Goal: Task Accomplishment & Management: Manage account settings

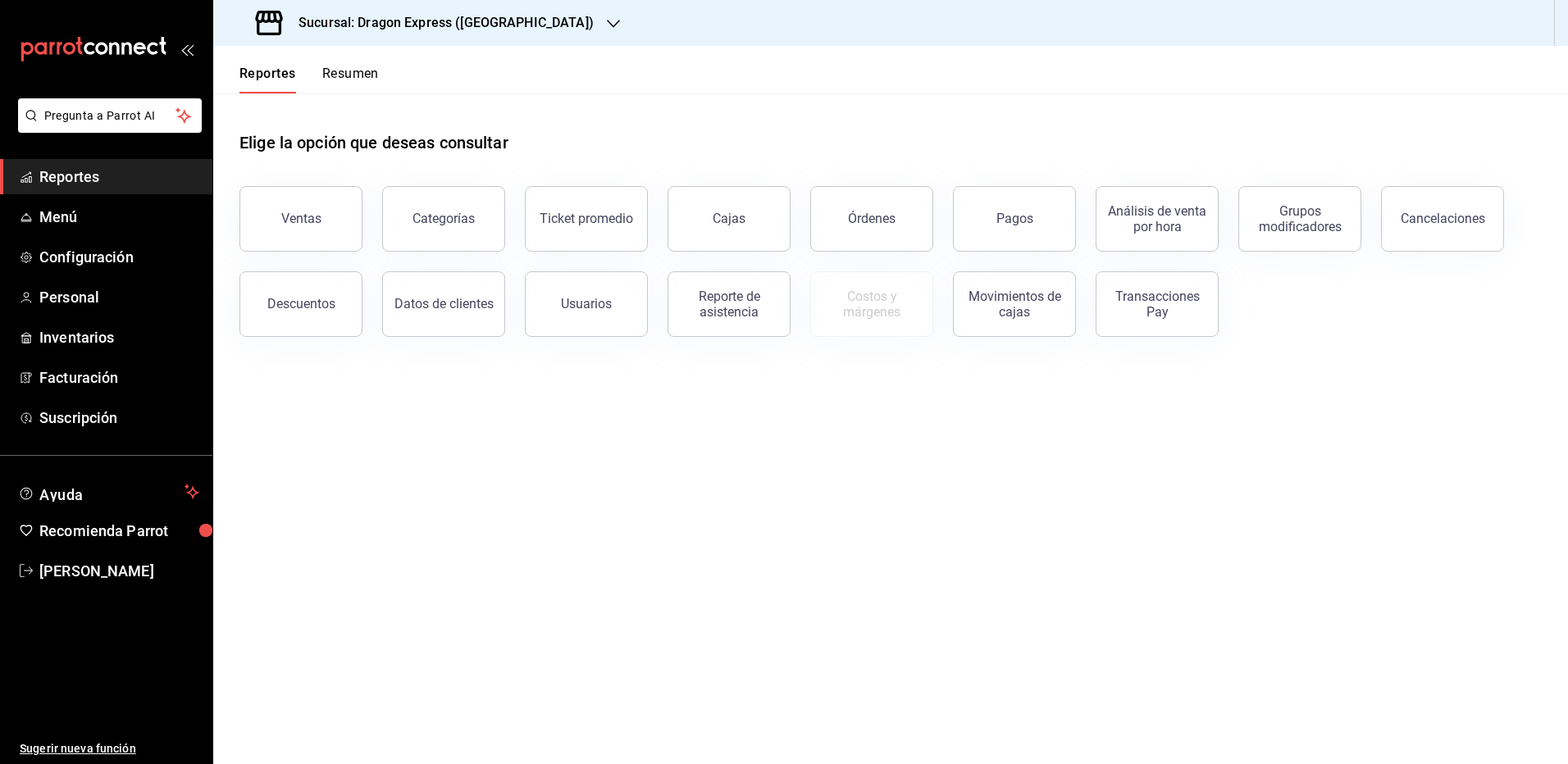
click at [519, 34] on div "Sucursal: Dragon Express ([GEOGRAPHIC_DATA])" at bounding box center [426, 23] width 400 height 46
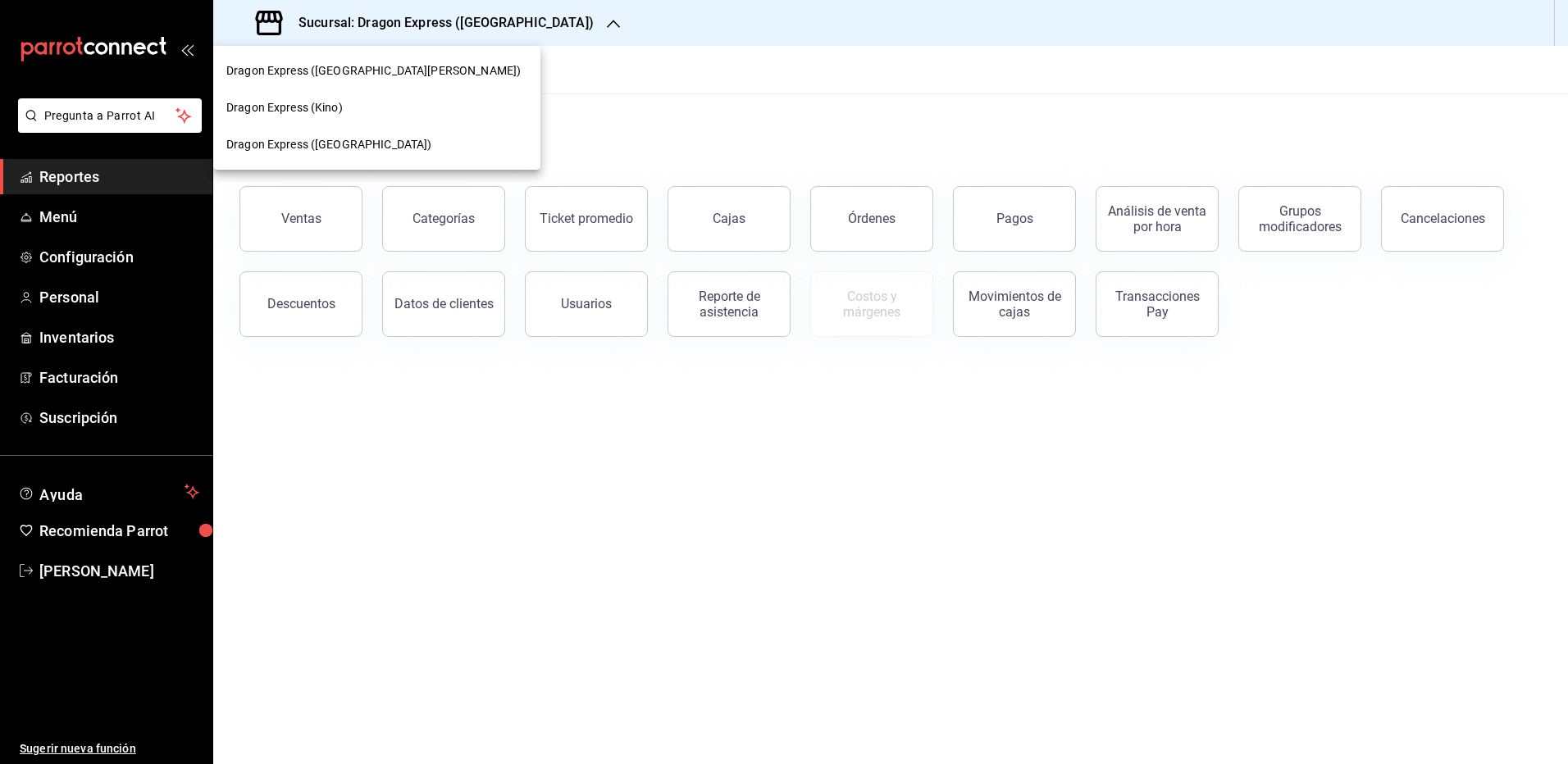
click at [367, 73] on span "Dragon Express ([GEOGRAPHIC_DATA][PERSON_NAME])" at bounding box center [373, 71] width 294 height 17
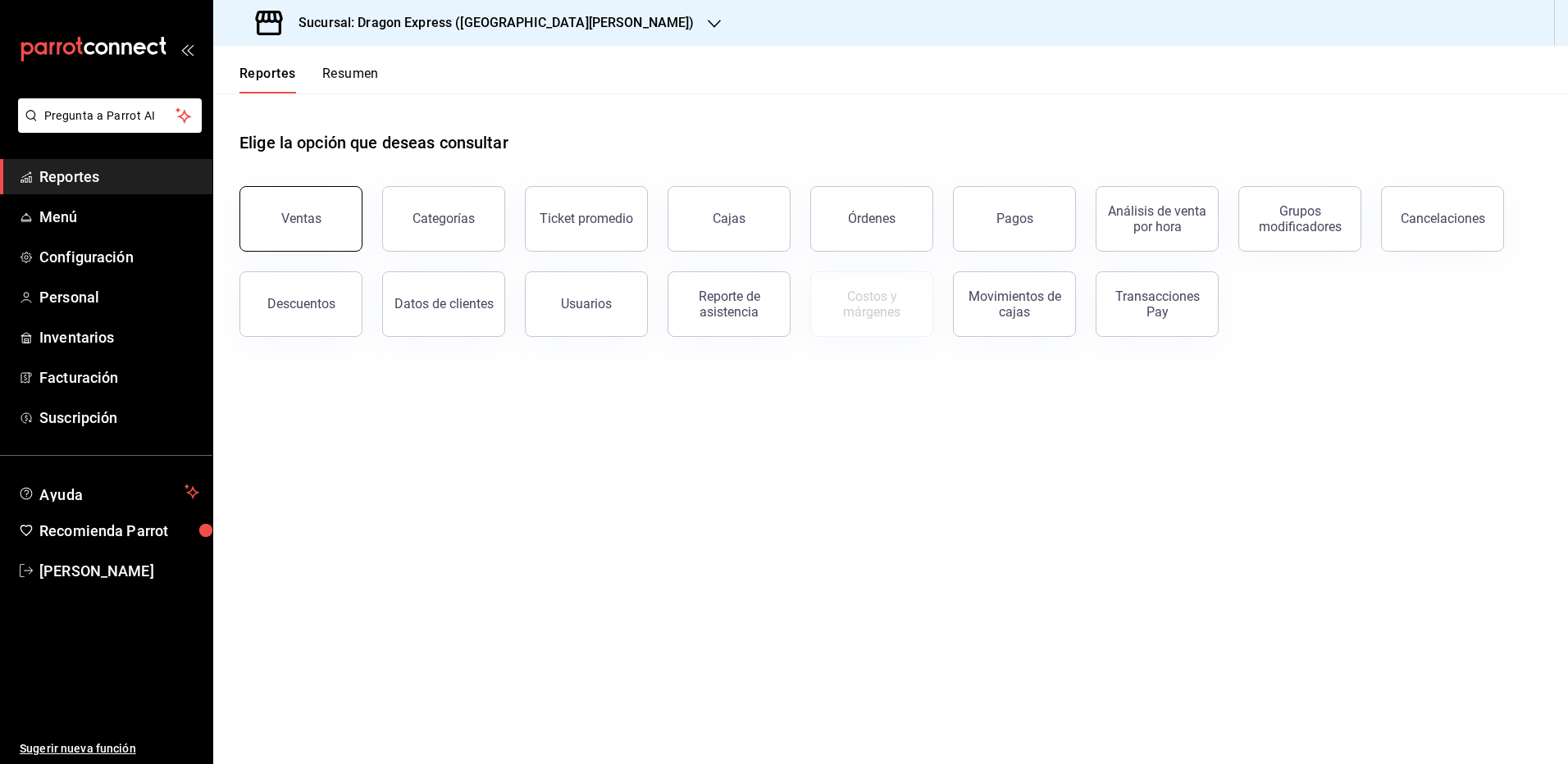
click at [337, 211] on button "Ventas" at bounding box center [301, 219] width 123 height 66
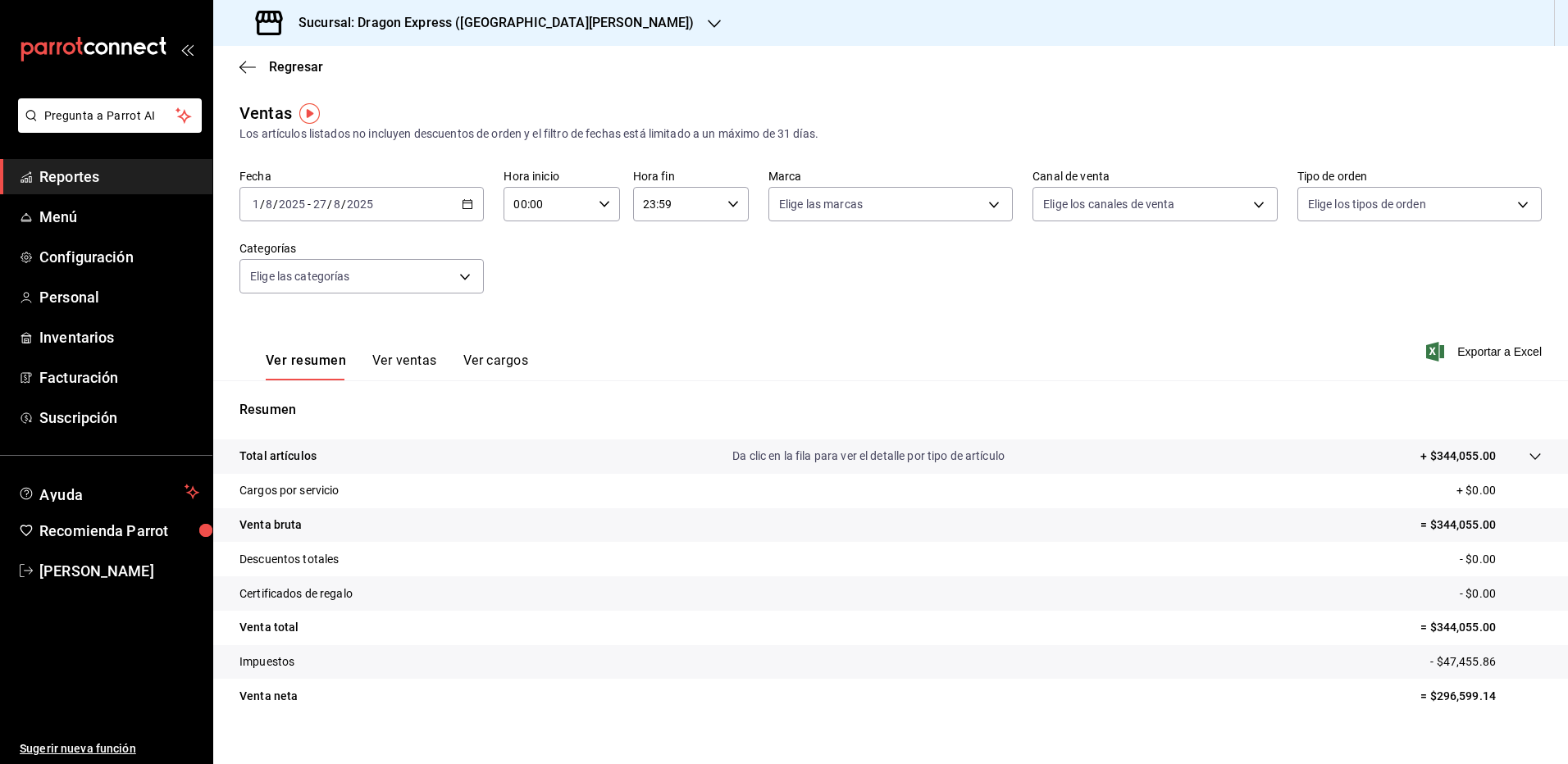
click at [432, 357] on button "Ver ventas" at bounding box center [404, 366] width 65 height 28
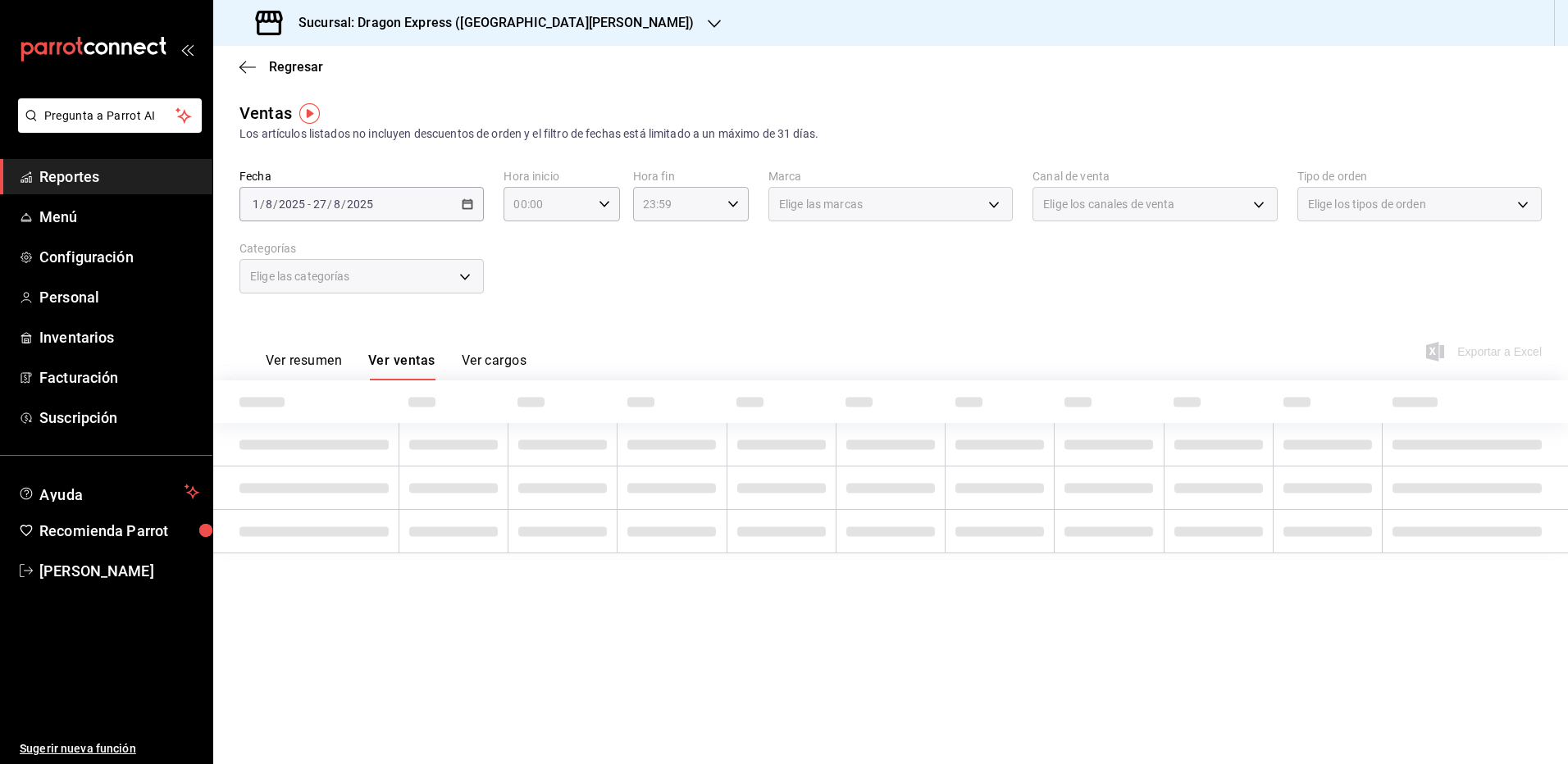
click at [458, 282] on div "Elige las categorías" at bounding box center [361, 277] width 245 height 35
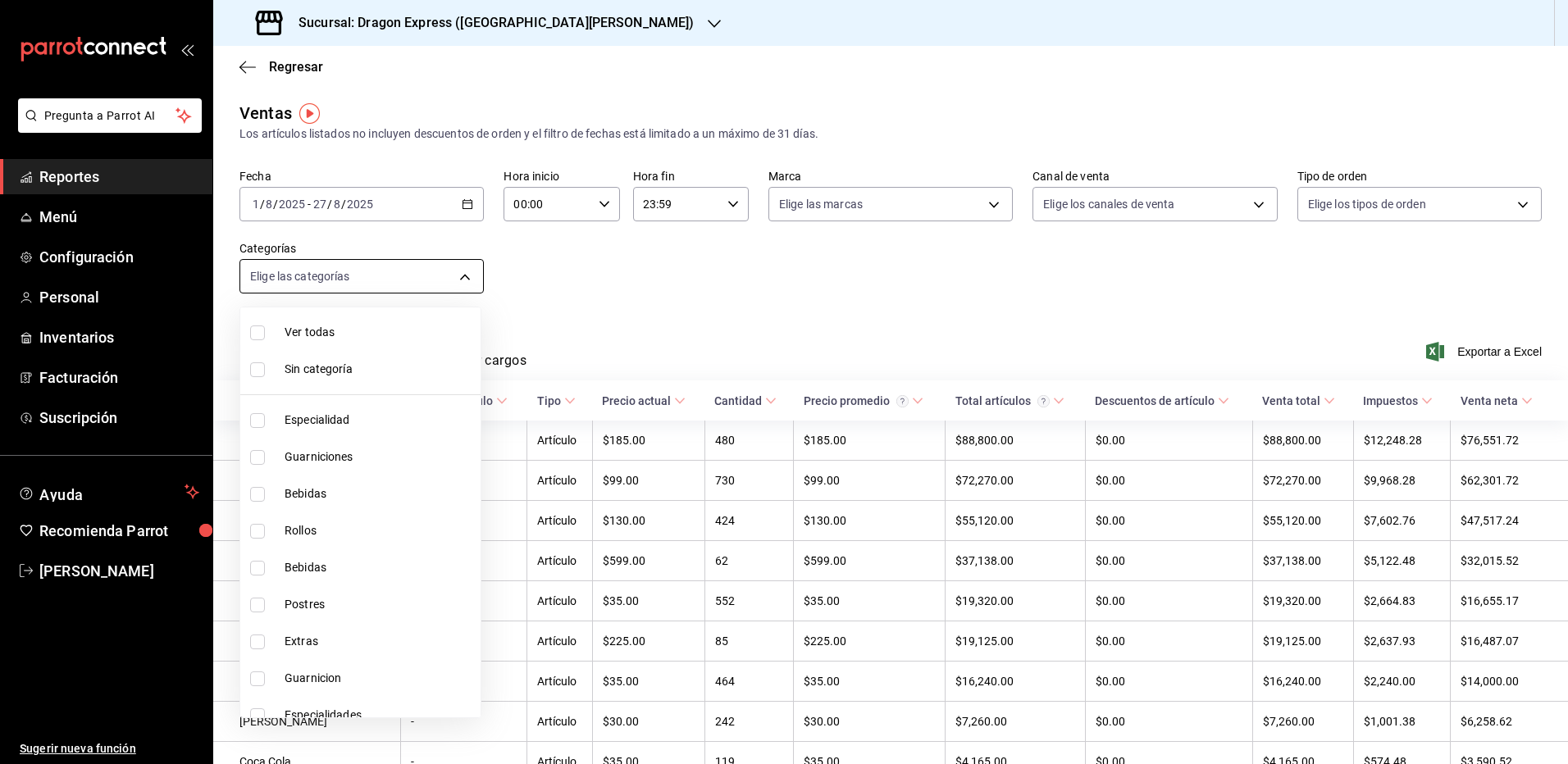
click at [461, 282] on body "Pregunta a Parrot AI Reportes Menú Configuración Personal Inventarios Facturaci…" at bounding box center [784, 382] width 1568 height 764
click at [362, 562] on span "Bebidas" at bounding box center [379, 567] width 190 height 17
type input "2bd0b4f3-e587-4ad1-9af9-85c381617757"
checkbox input "true"
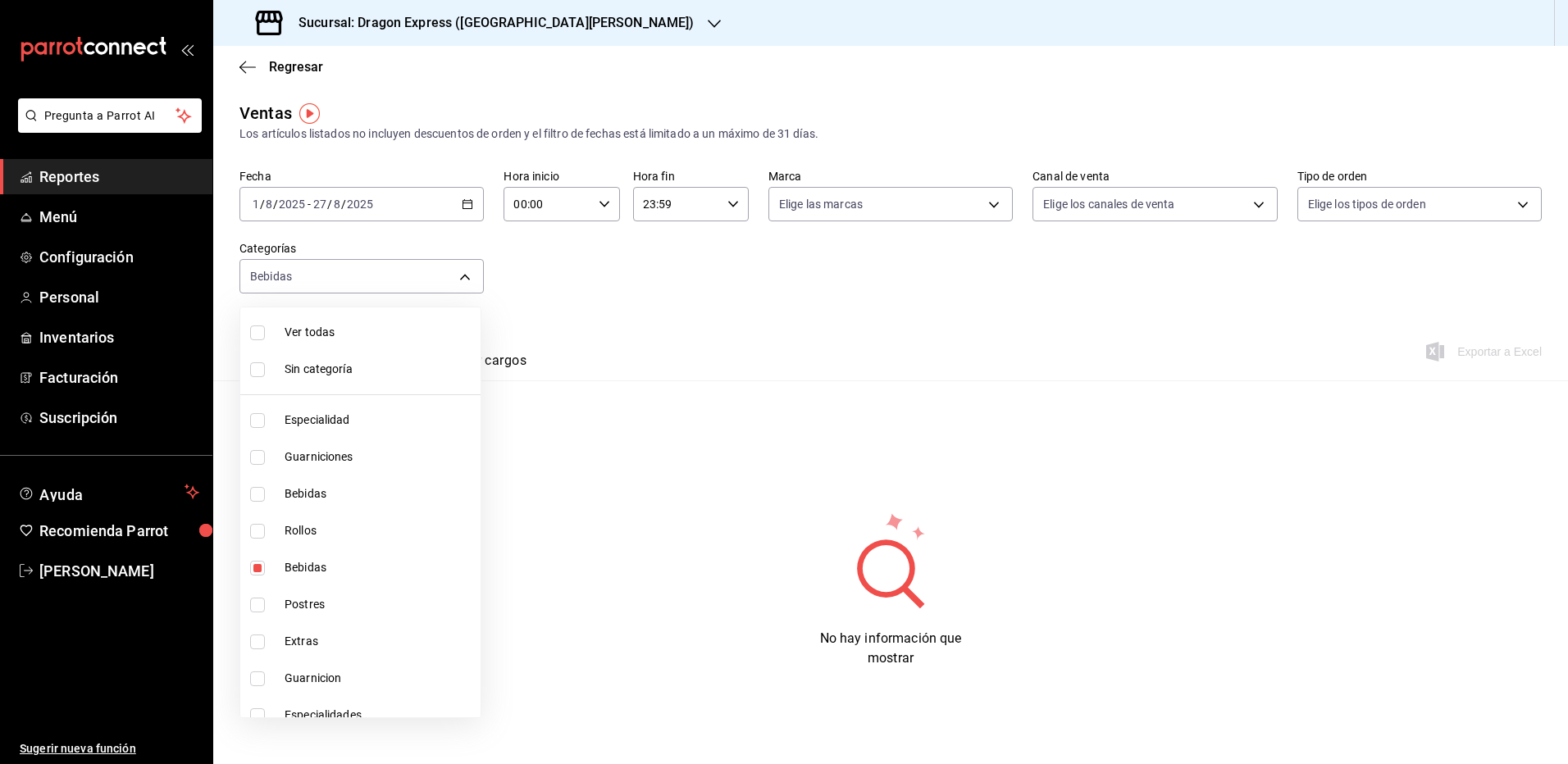
click at [278, 338] on li "Ver todas" at bounding box center [359, 332] width 240 height 37
type input "c8221a87-28e0-4b53-bc6a-45809c8381d7,a9d8649e-139d-46a2-88a9-a8a47c3f23a2,708dc…"
checkbox input "true"
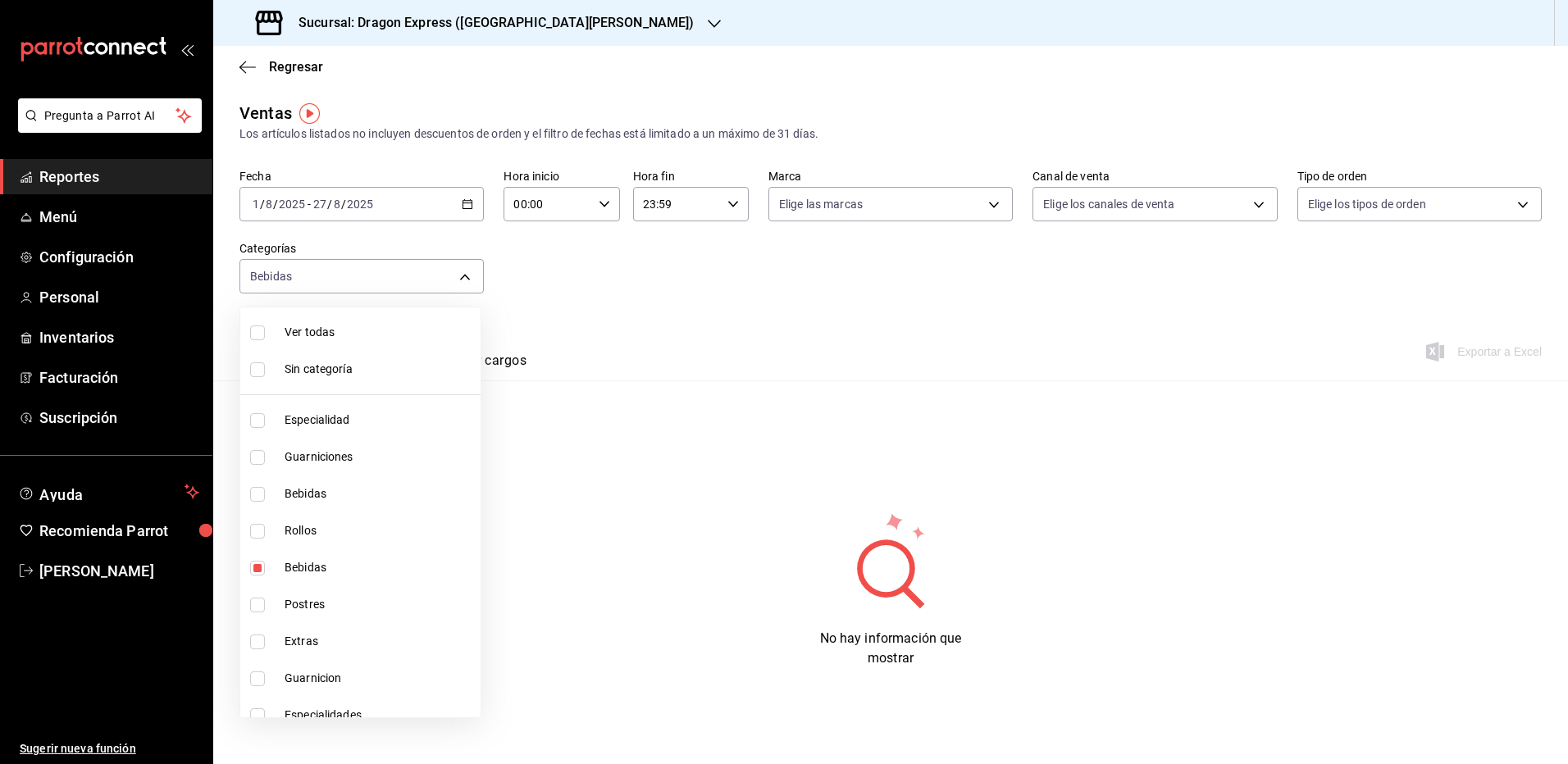
checkbox input "true"
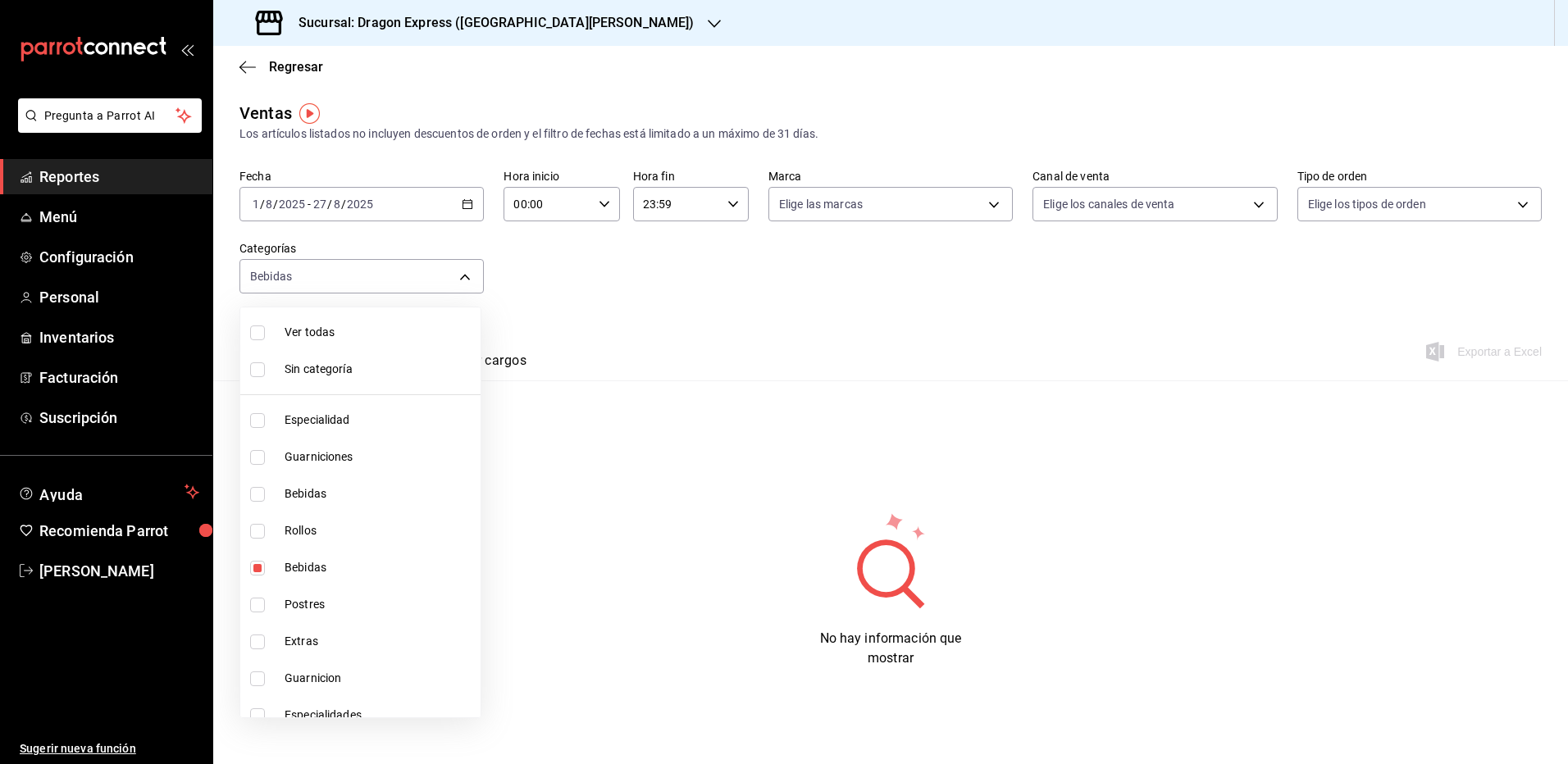
checkbox input "true"
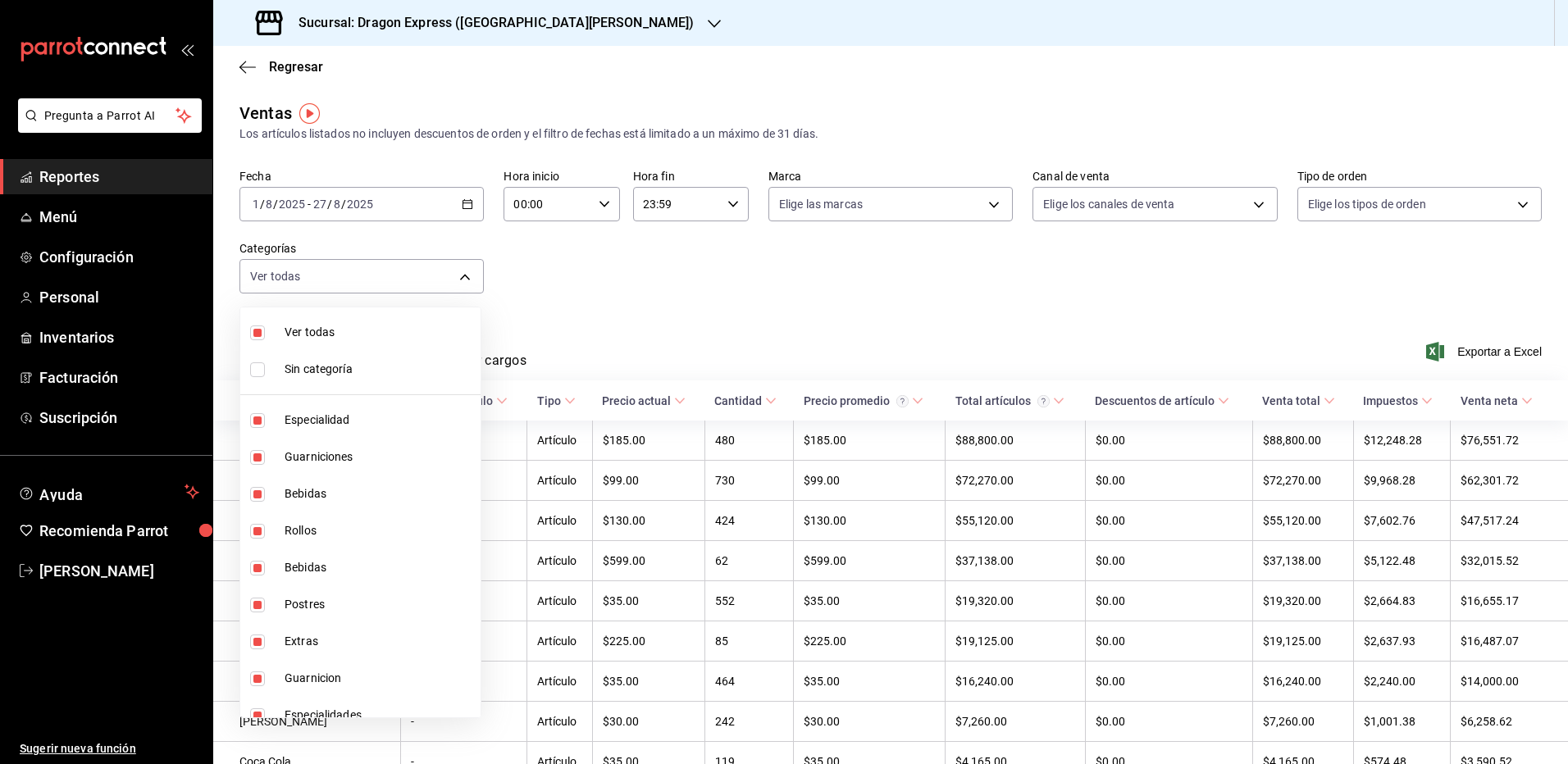
click at [279, 372] on li "Sin categoría" at bounding box center [359, 369] width 240 height 37
checkbox input "true"
click at [598, 319] on div at bounding box center [784, 382] width 1568 height 764
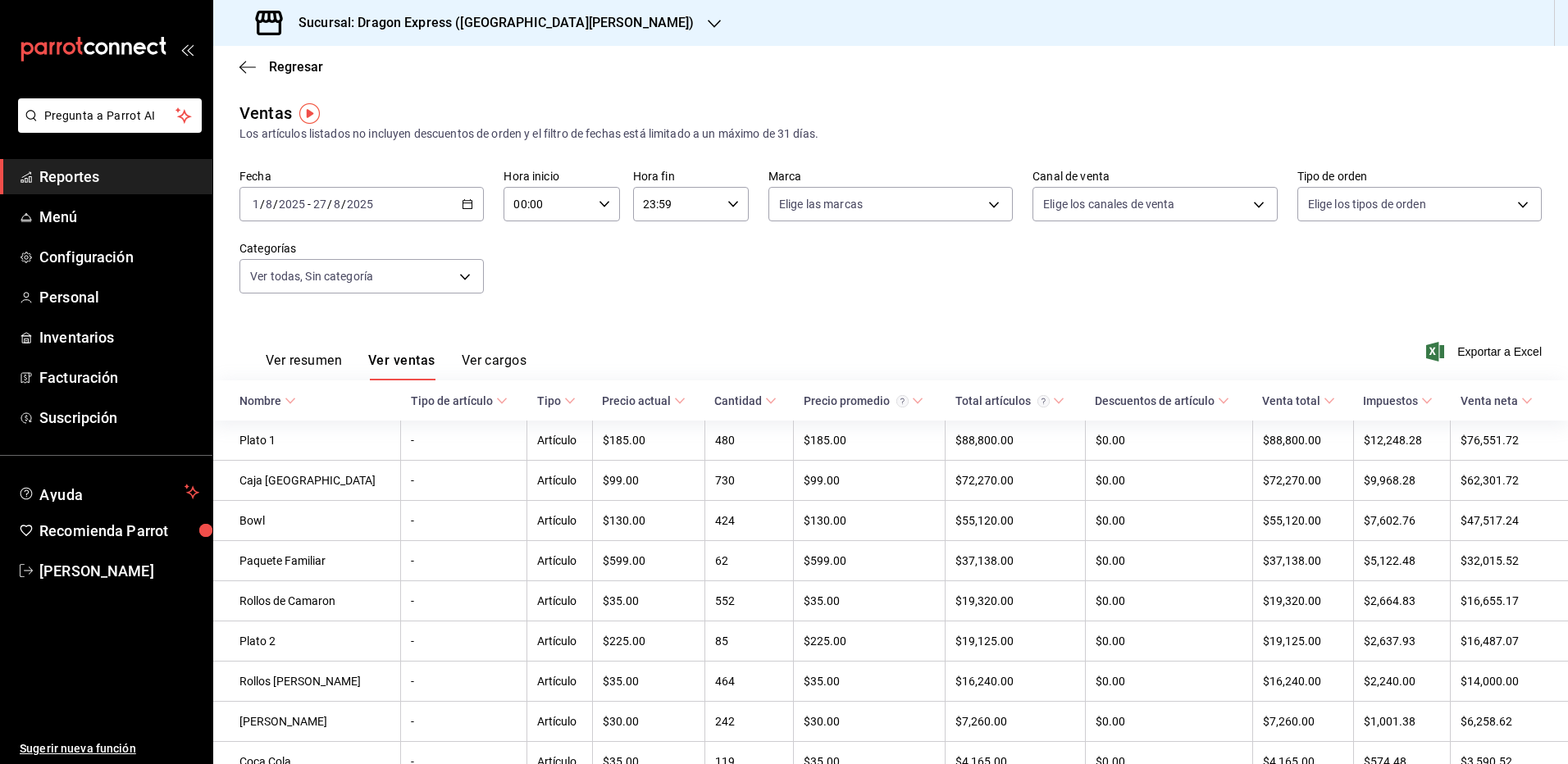
click at [385, 199] on div "[DATE] [DATE] - [DATE] [DATE]" at bounding box center [361, 204] width 245 height 35
click at [322, 397] on span "Rango de fechas" at bounding box center [317, 402] width 127 height 17
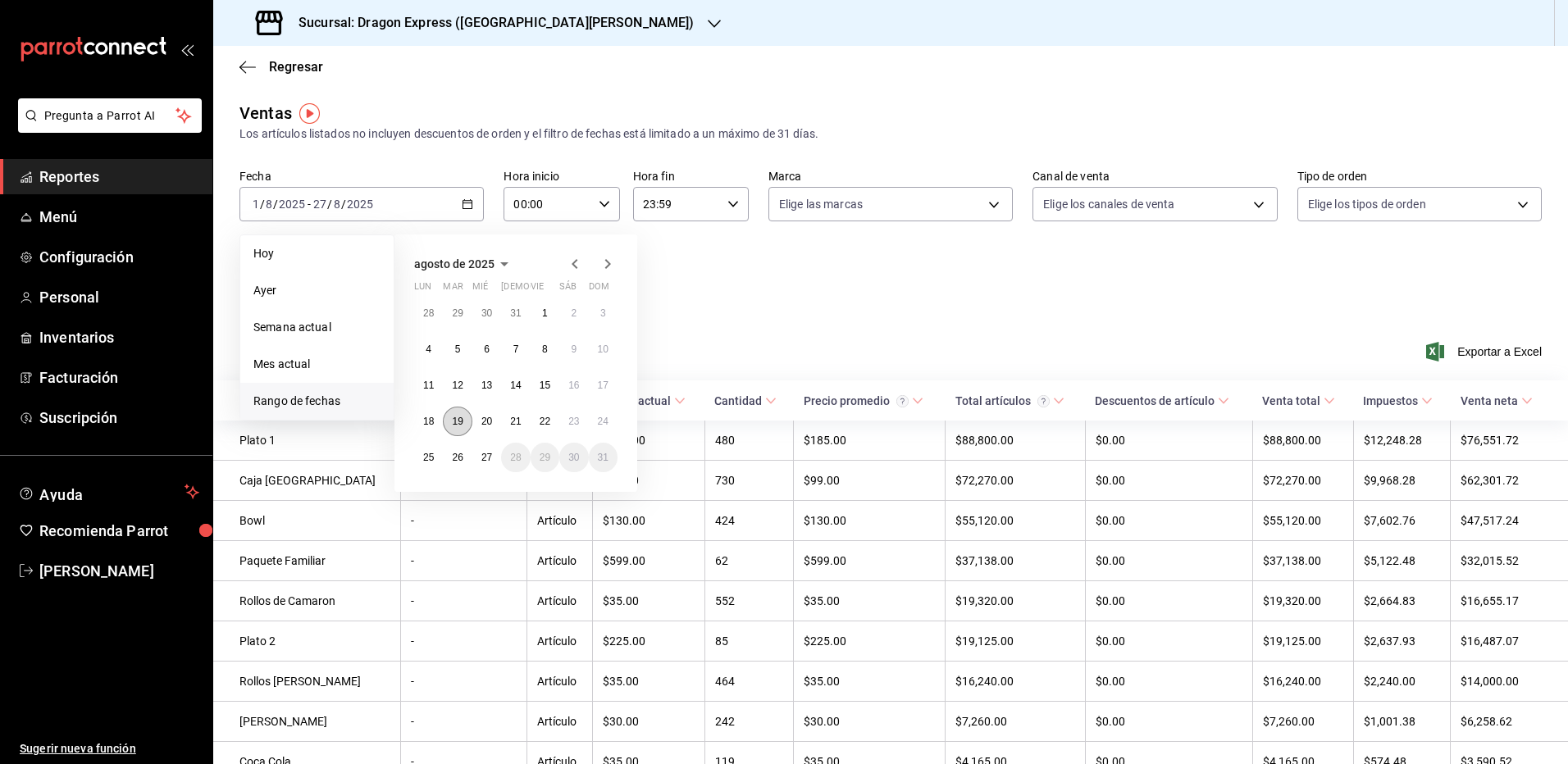
click at [461, 416] on abbr "19" at bounding box center [457, 421] width 11 height 12
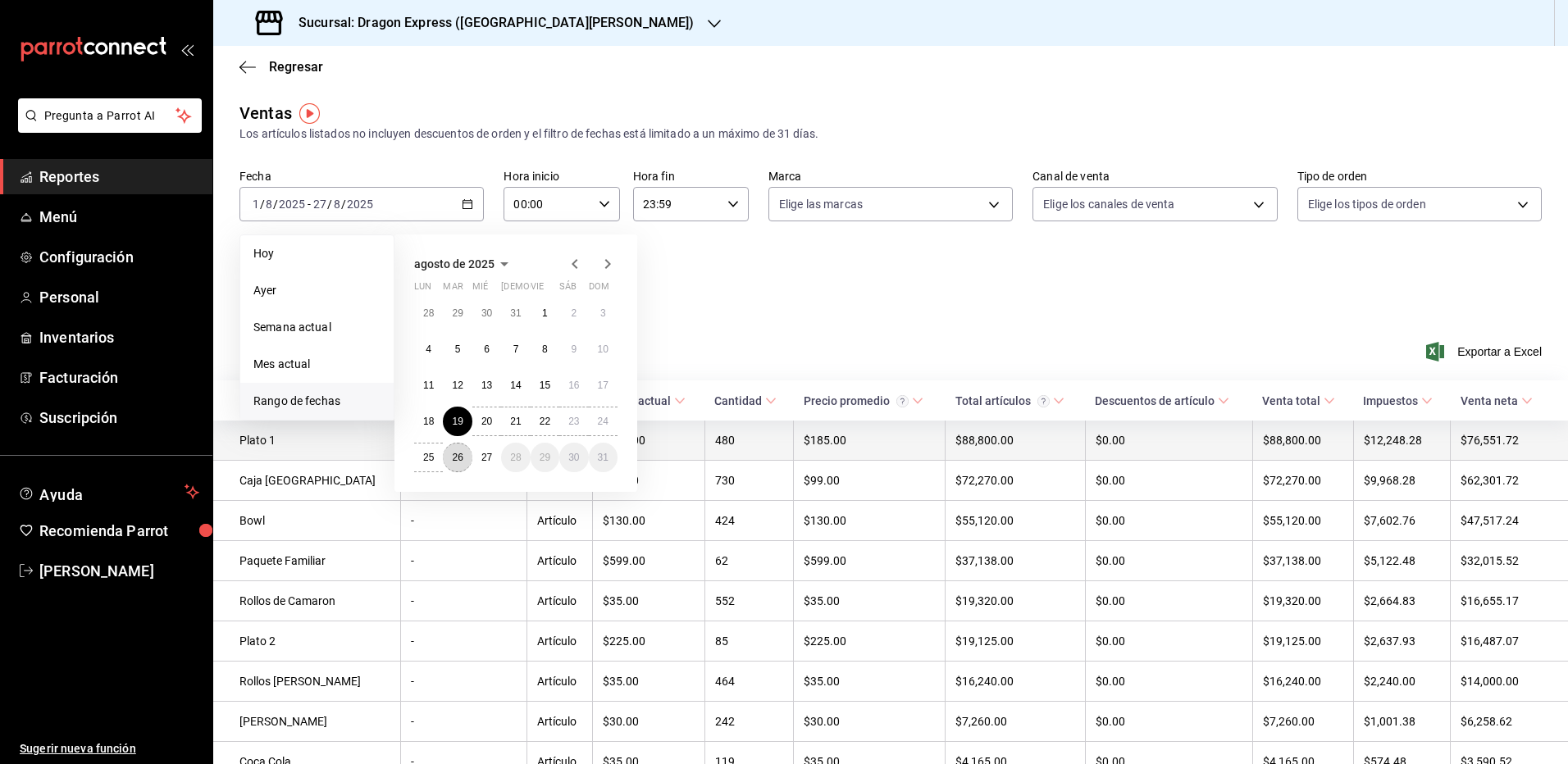
click at [460, 452] on abbr "26" at bounding box center [457, 458] width 11 height 12
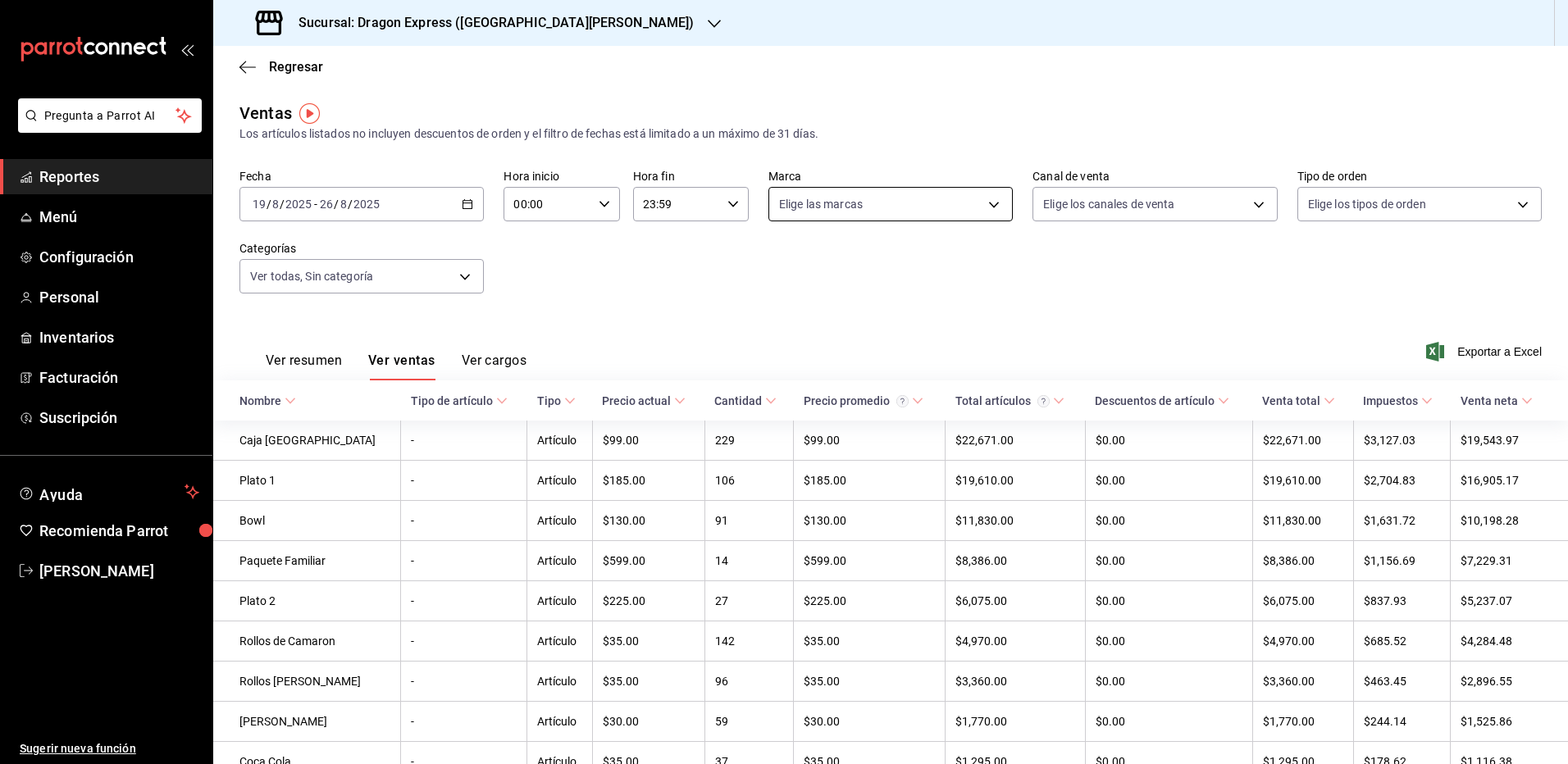
click at [919, 190] on body "Pregunta a Parrot AI Reportes Menú Configuración Personal Inventarios Facturaci…" at bounding box center [784, 382] width 1568 height 764
click at [926, 193] on div at bounding box center [784, 382] width 1568 height 764
click at [1162, 212] on body "Pregunta a Parrot AI Reportes Menú Configuración Personal Inventarios Facturaci…" at bounding box center [784, 382] width 1568 height 764
click at [550, 25] on div at bounding box center [784, 382] width 1568 height 764
click at [707, 27] on icon "button" at bounding box center [714, 24] width 13 height 13
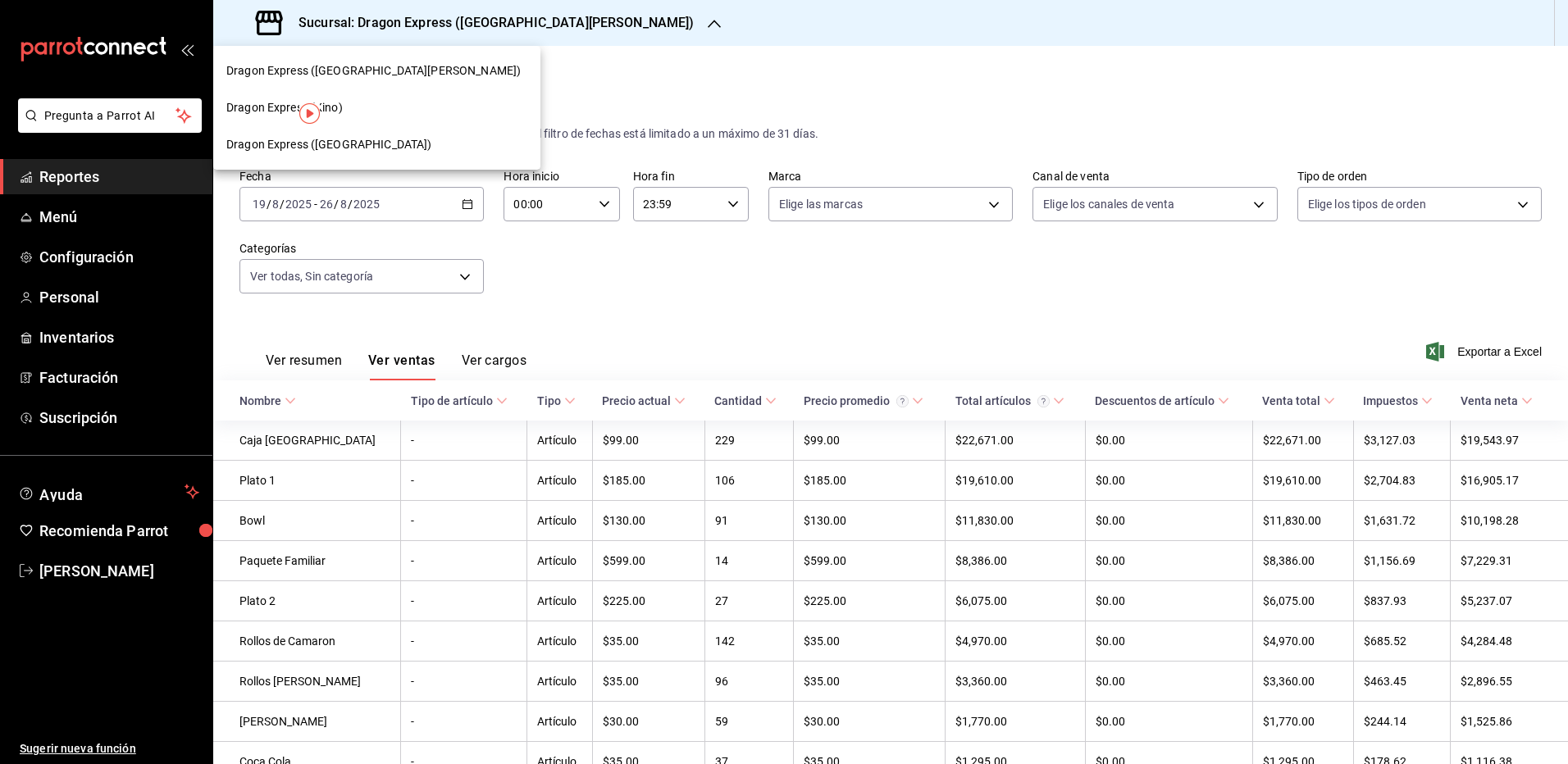
click at [379, 145] on div "Dragon Express ([GEOGRAPHIC_DATA])" at bounding box center [377, 145] width 301 height 17
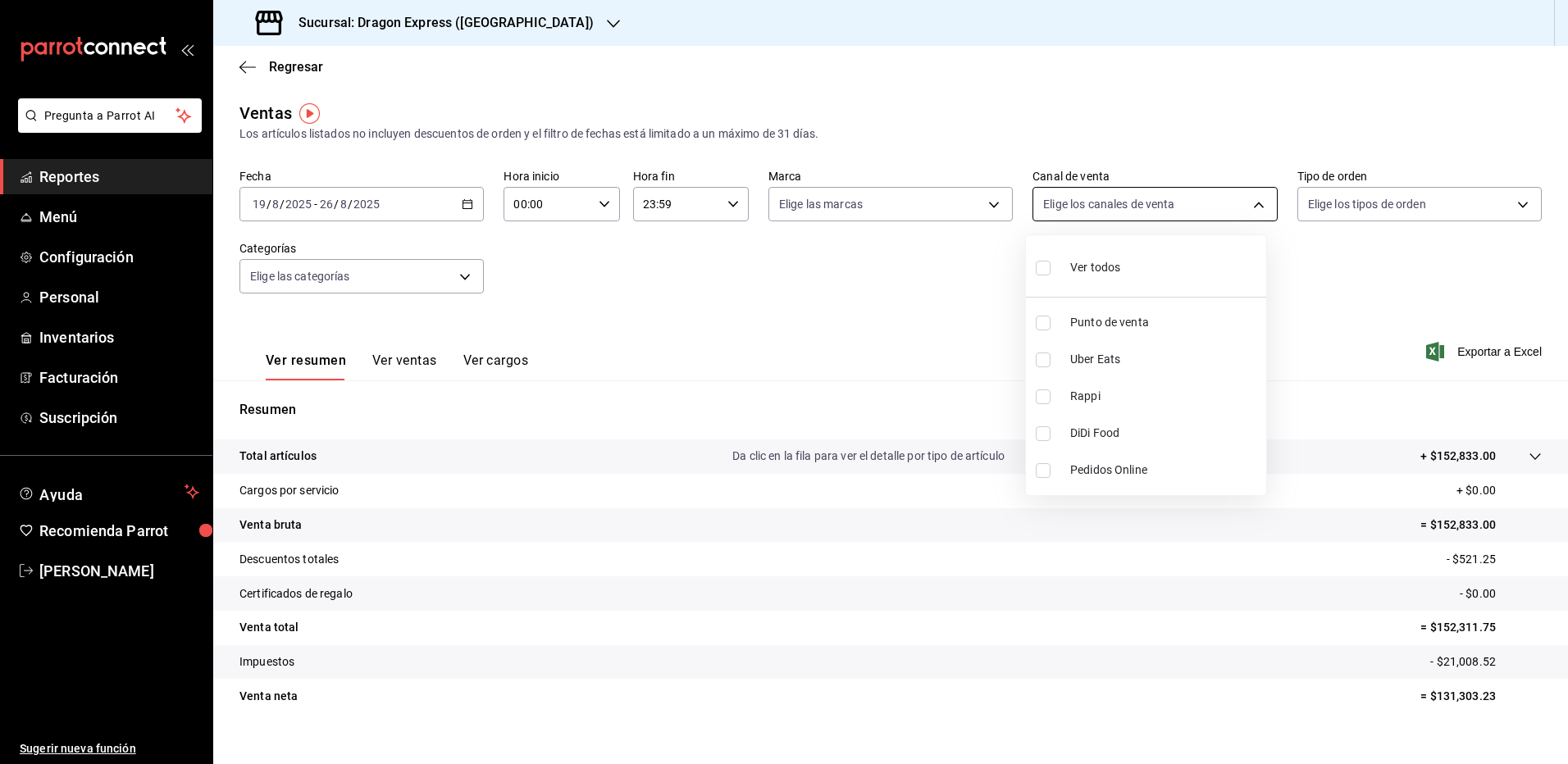
click at [1074, 212] on body "Pregunta a Parrot AI Reportes Menú Configuración Personal Inventarios Facturaci…" at bounding box center [784, 382] width 1568 height 764
click at [1108, 357] on span "Uber Eats" at bounding box center [1164, 359] width 190 height 17
type input "UBER_EATS"
checkbox input "true"
click at [1040, 393] on input "checkbox" at bounding box center [1043, 396] width 14 height 14
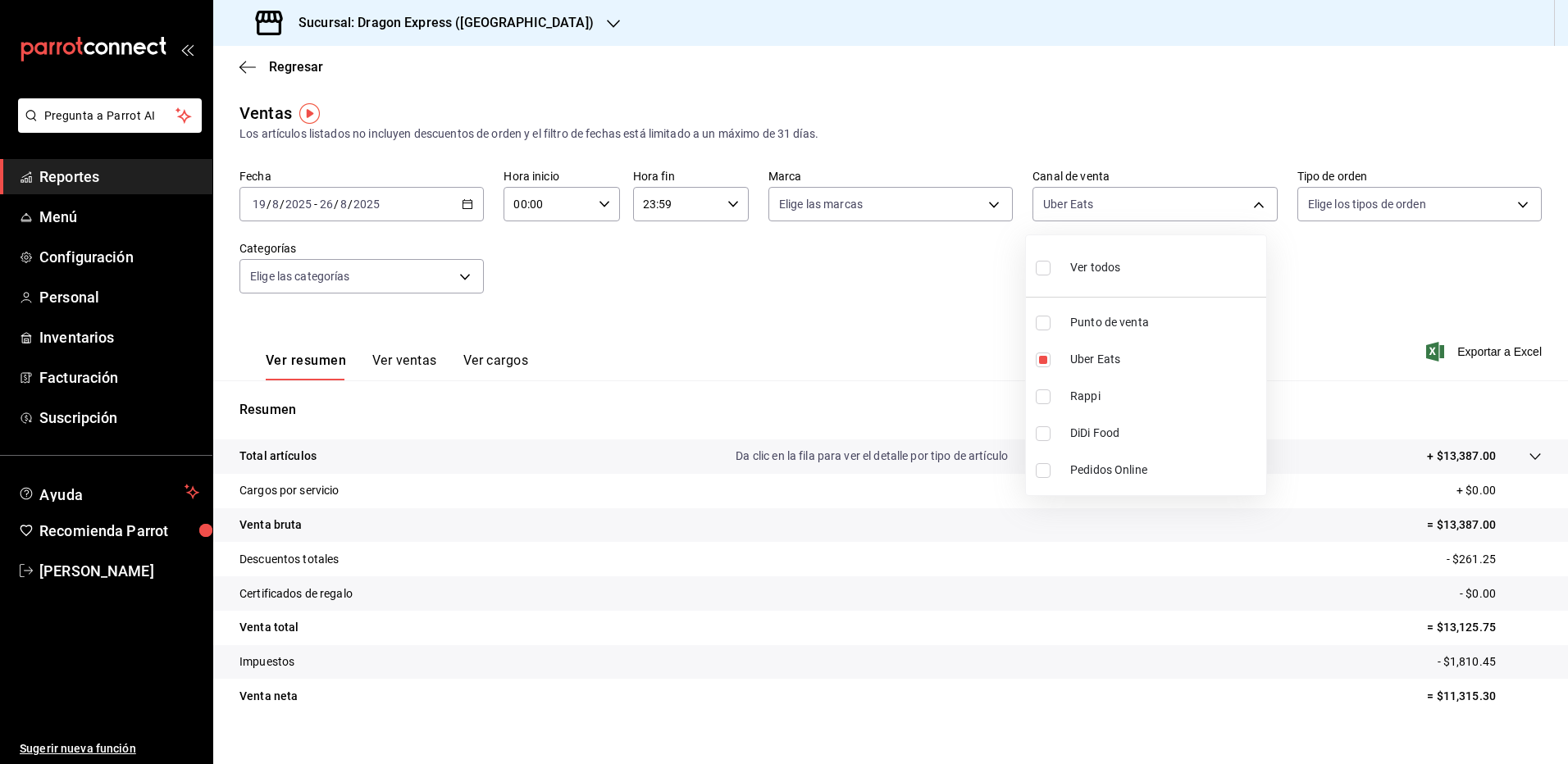
checkbox input "true"
type input "UBER_EATS,RAPPI"
click at [1041, 428] on input "checkbox" at bounding box center [1043, 433] width 14 height 14
checkbox input "true"
type input "UBER_EATS,RAPPI,DIDI_FOOD"
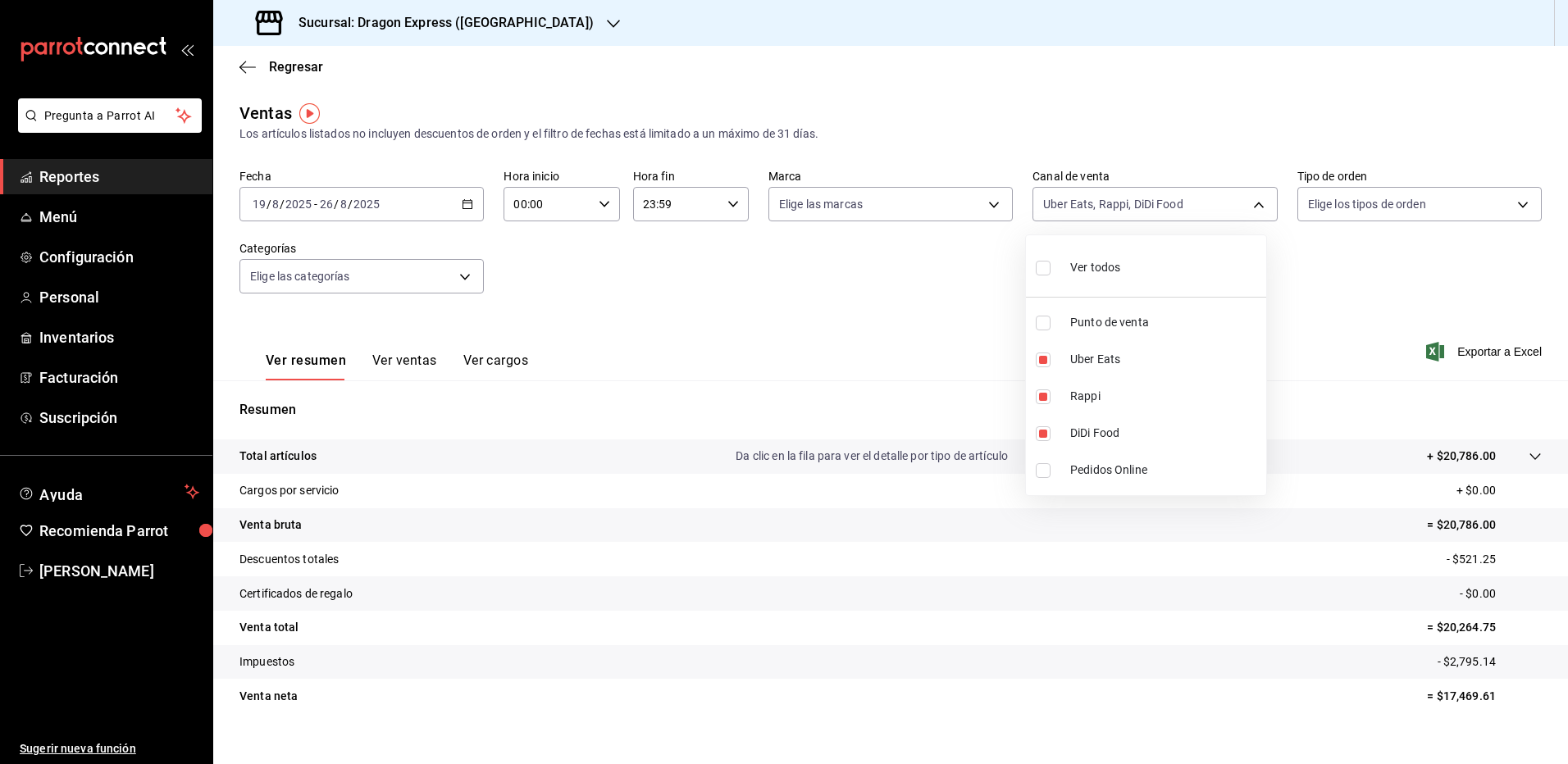
click at [1052, 465] on label at bounding box center [1047, 470] width 21 height 14
click at [1050, 465] on input "checkbox" at bounding box center [1043, 470] width 14 height 14
checkbox input "false"
type input "UBER_EATS,RAPPI,DIDI_FOOD"
click at [1042, 470] on input "checkbox" at bounding box center [1043, 470] width 14 height 14
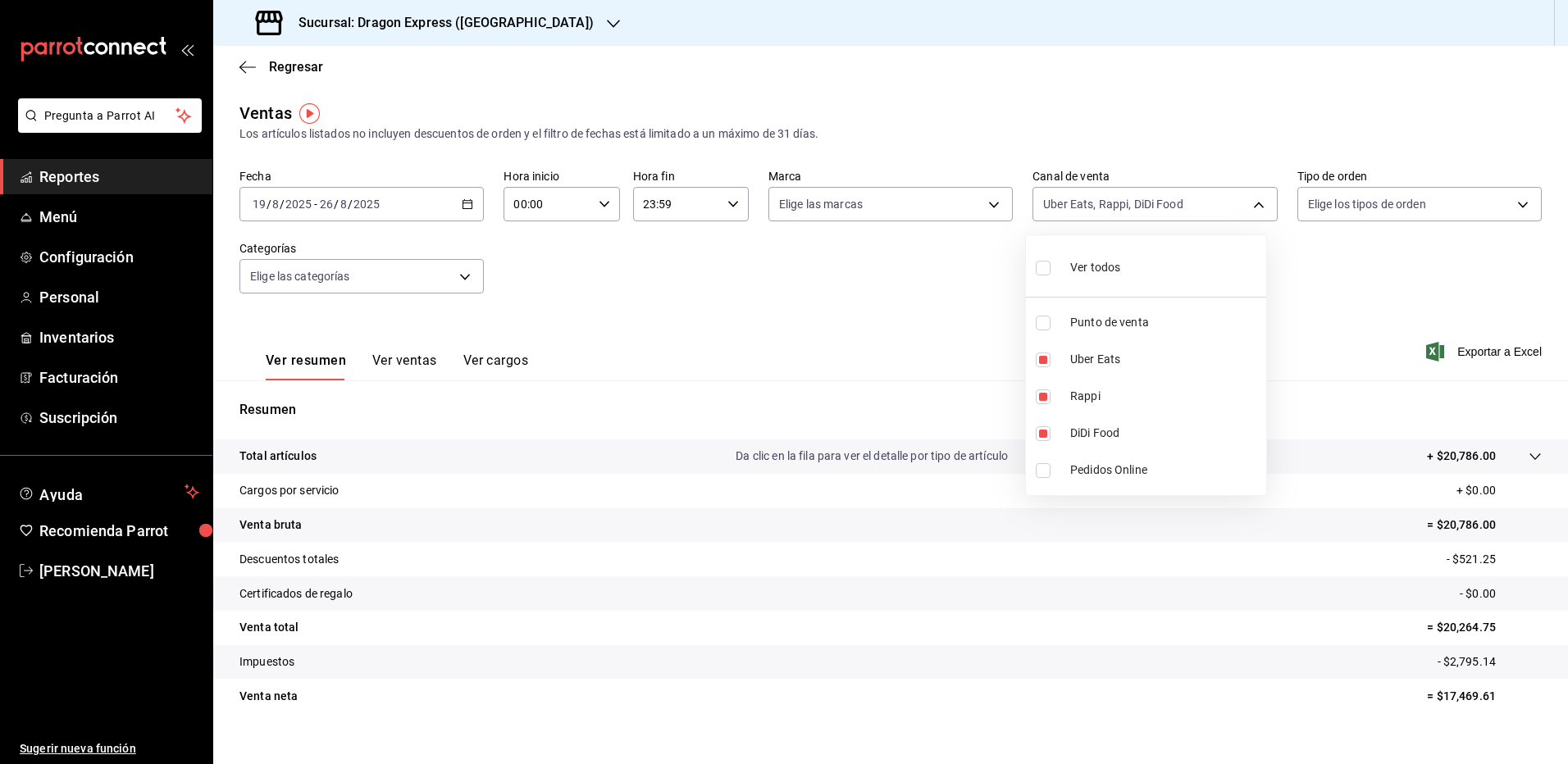
checkbox input "true"
type input "UBER_EATS,RAPPI,DIDI_FOOD,ONLINE"
click at [866, 400] on div at bounding box center [784, 382] width 1568 height 764
click at [399, 360] on button "Ver ventas" at bounding box center [404, 366] width 65 height 28
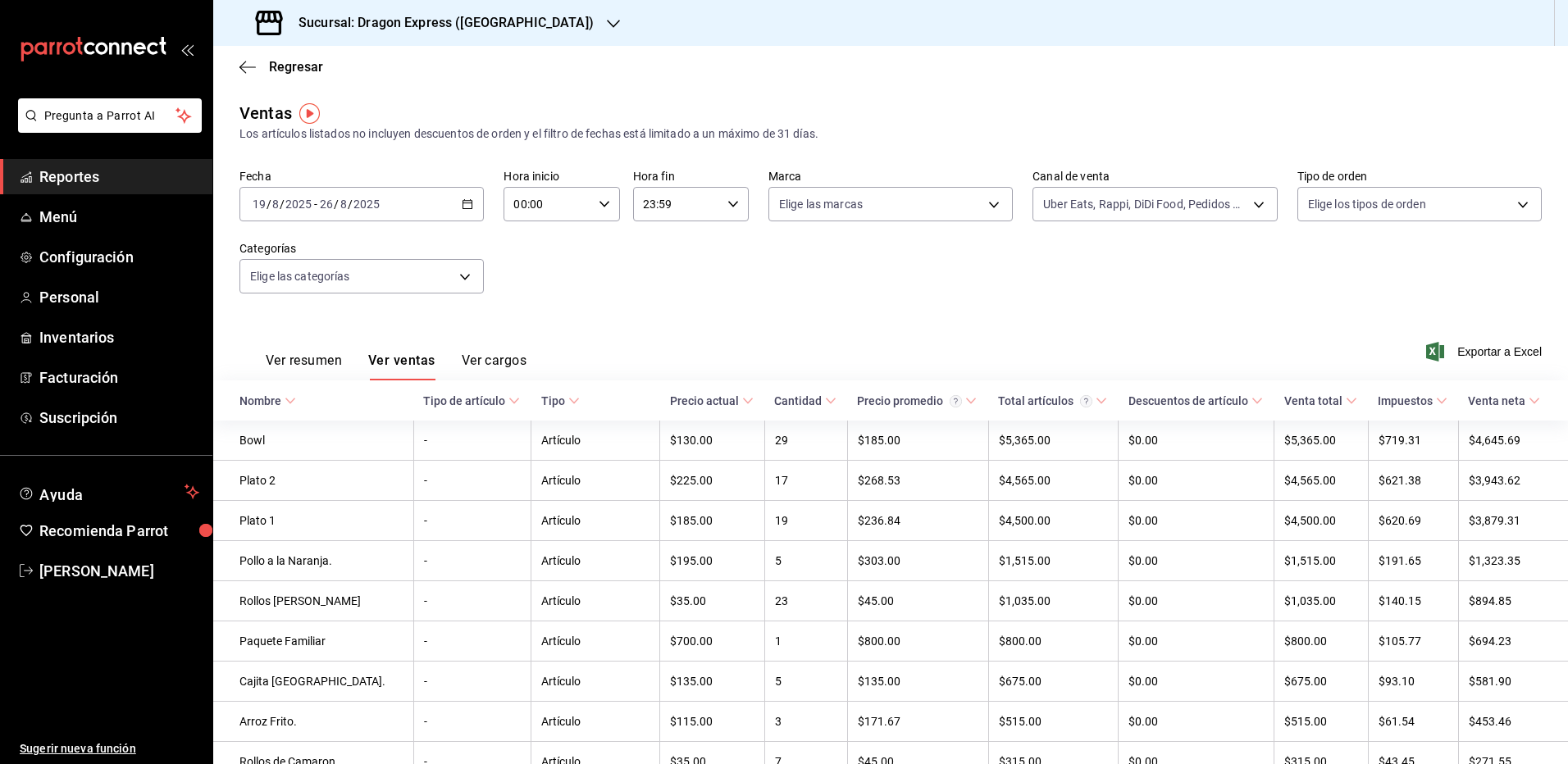
click at [470, 199] on icon "button" at bounding box center [467, 204] width 12 height 12
click at [338, 377] on li "Mes actual" at bounding box center [316, 364] width 153 height 37
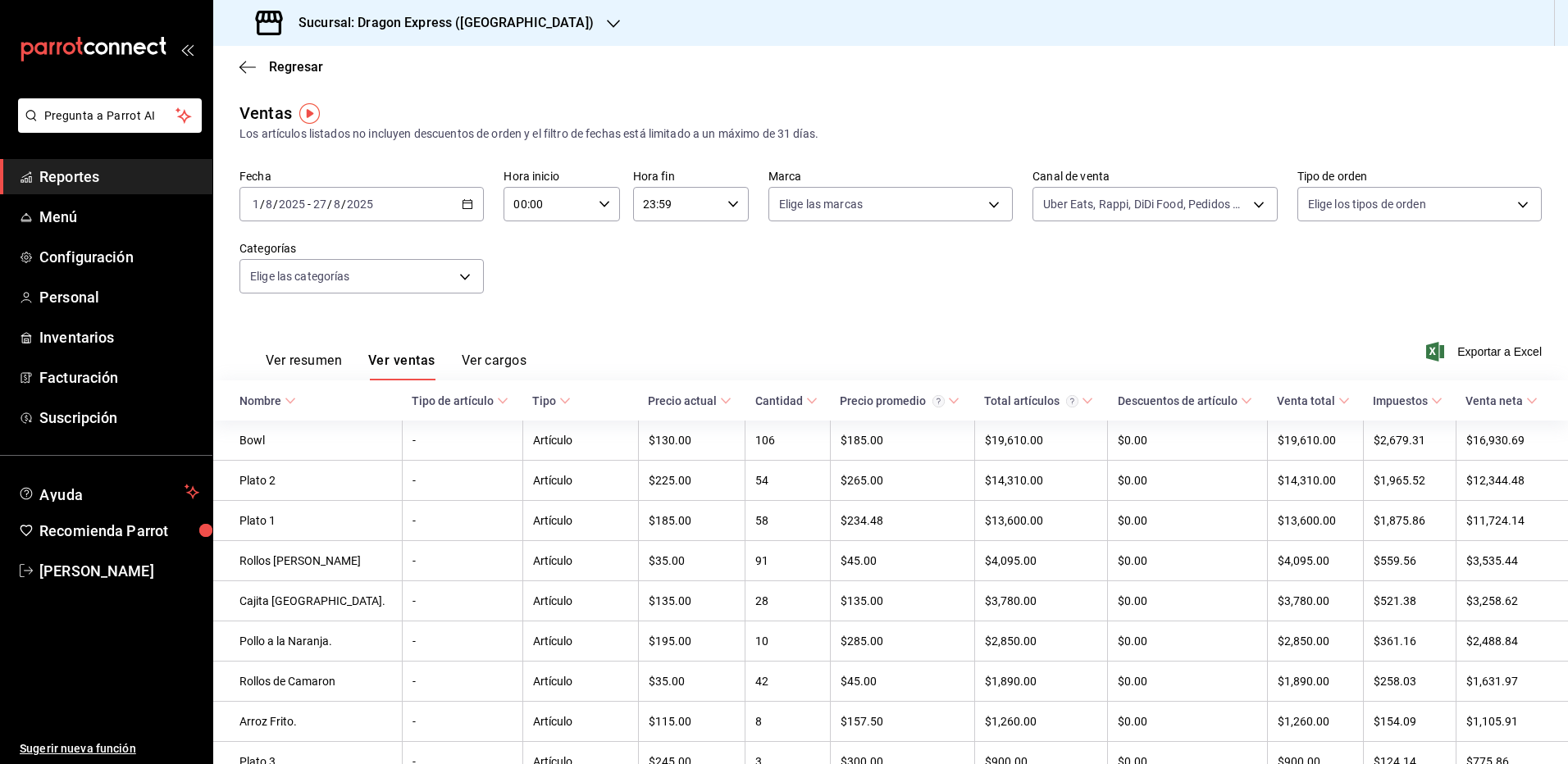
click at [415, 21] on h3 "Sucursal: Dragon Express ([GEOGRAPHIC_DATA])" at bounding box center [439, 23] width 308 height 19
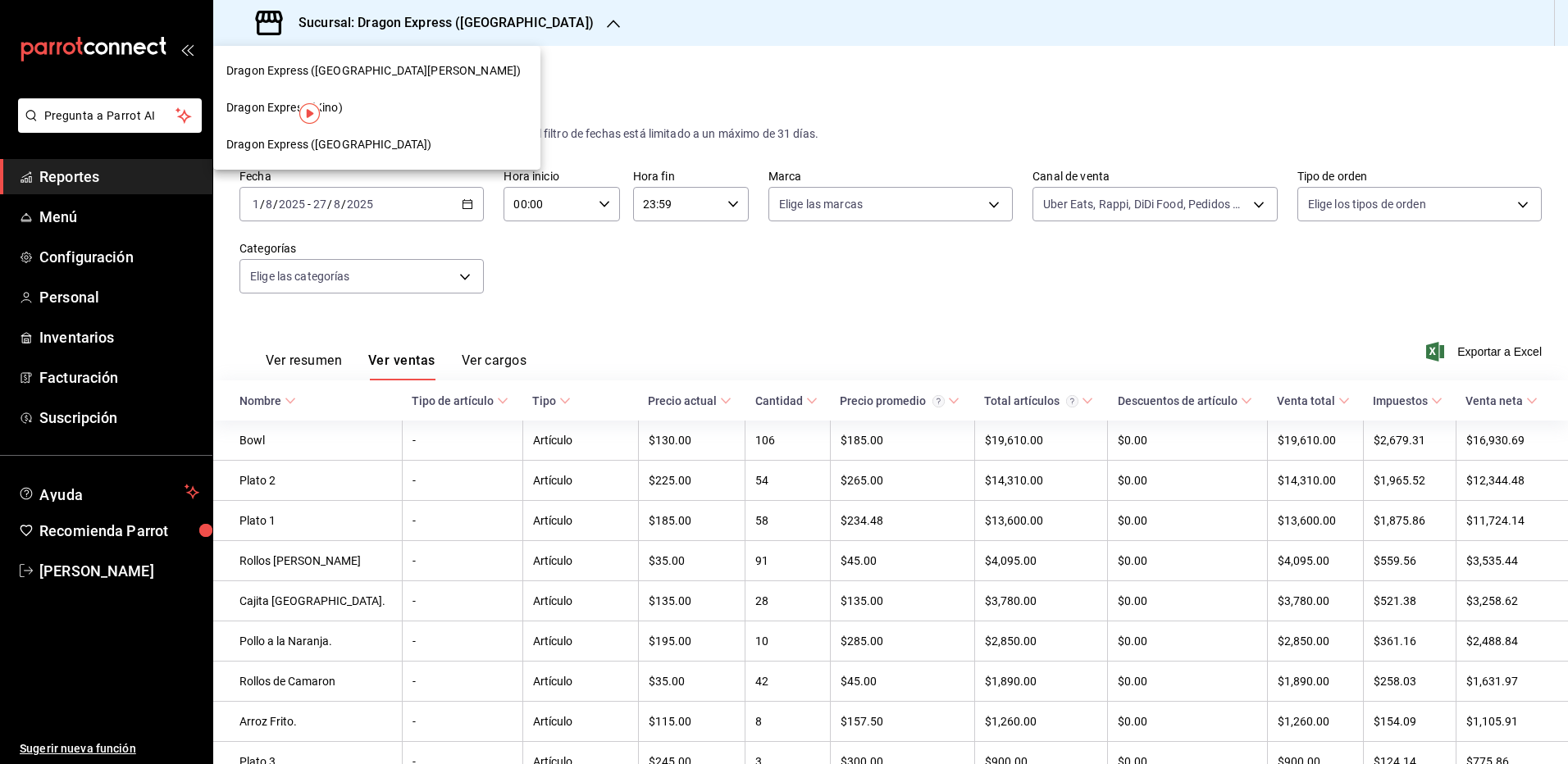
click at [382, 96] on div "Dragon Express (Kino)" at bounding box center [376, 108] width 327 height 37
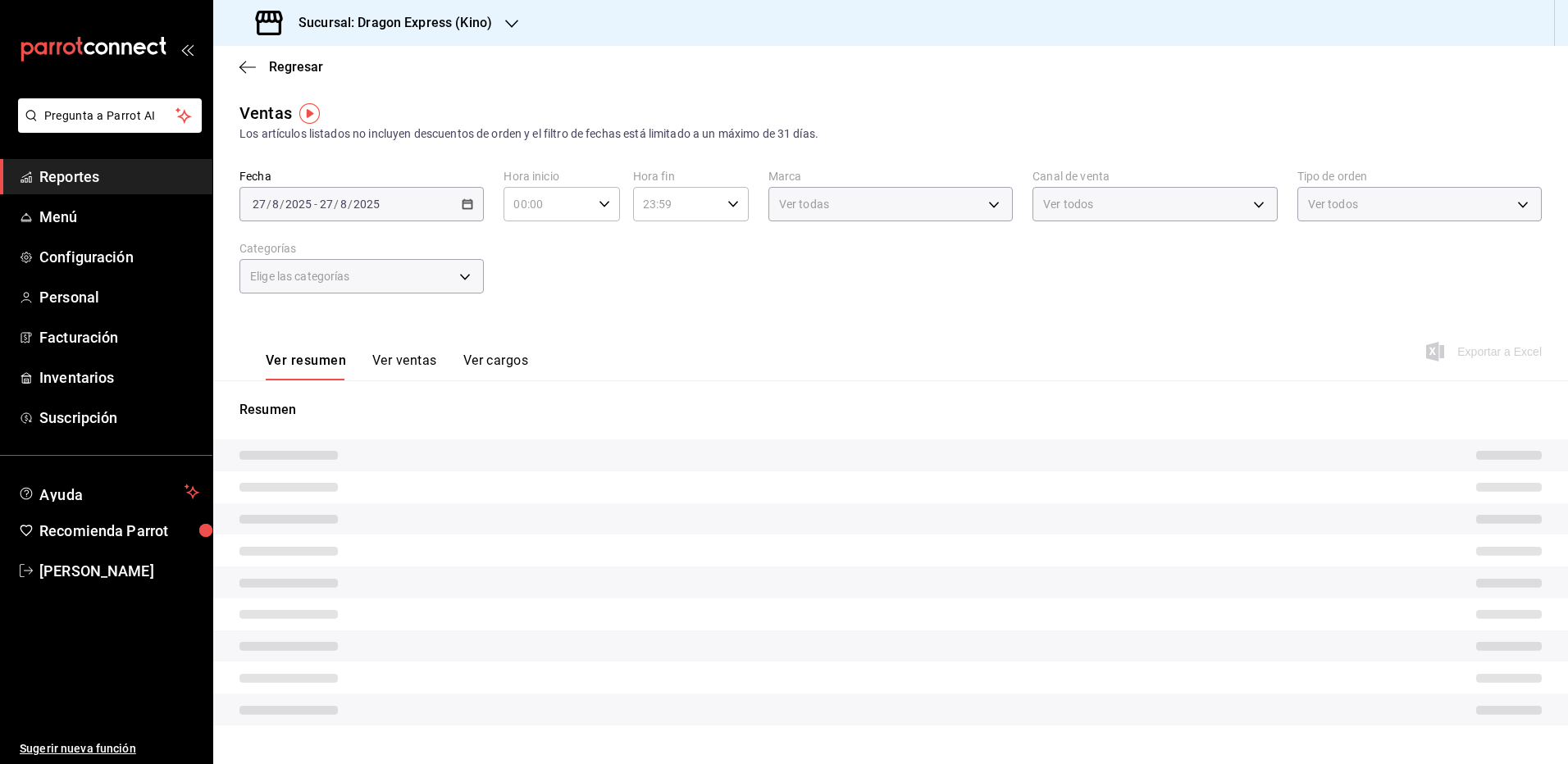
type input "UBER_EATS,RAPPI,DIDI_FOOD,ONLINE"
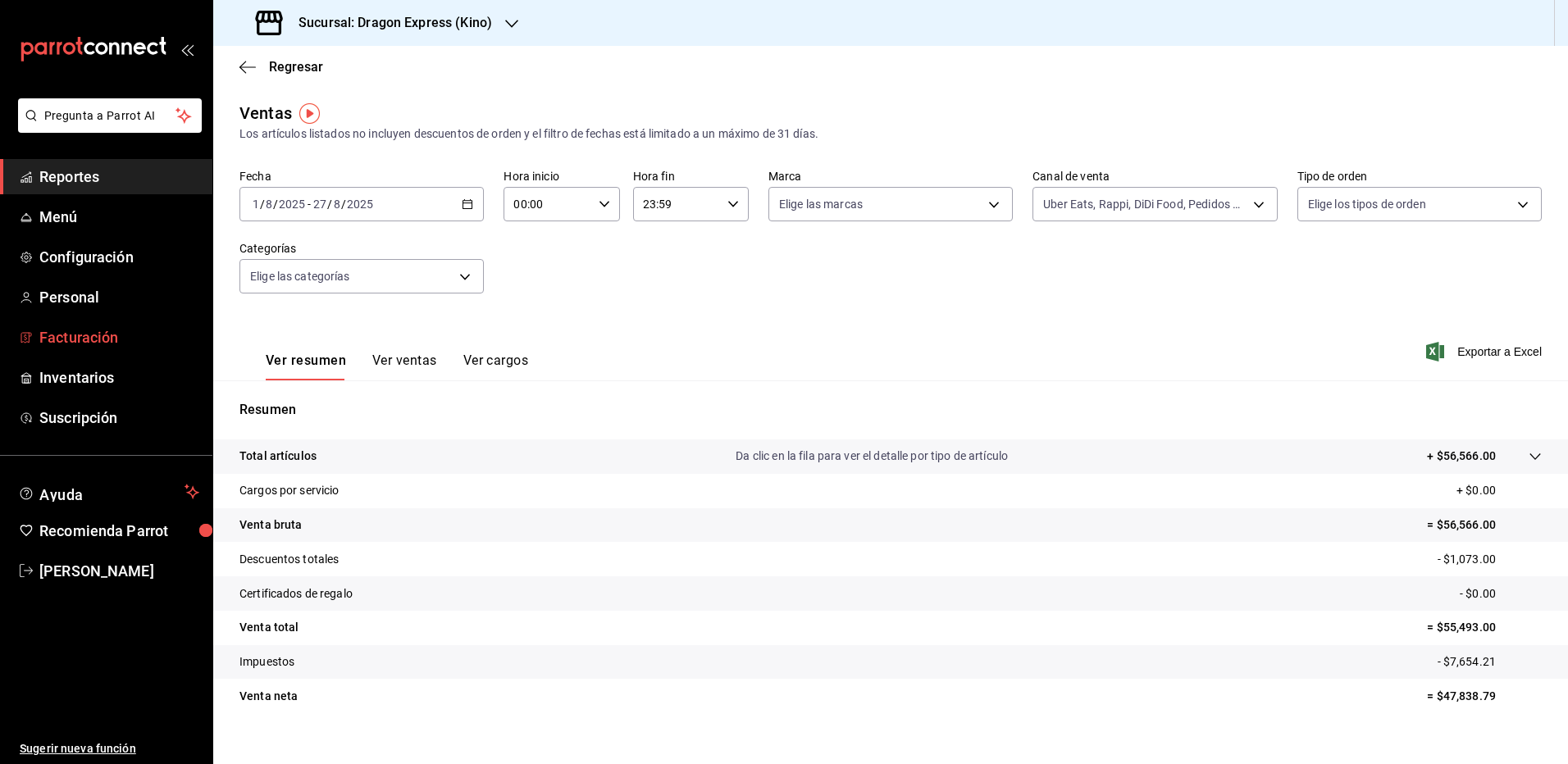
click at [84, 343] on span "Facturación" at bounding box center [120, 337] width 160 height 22
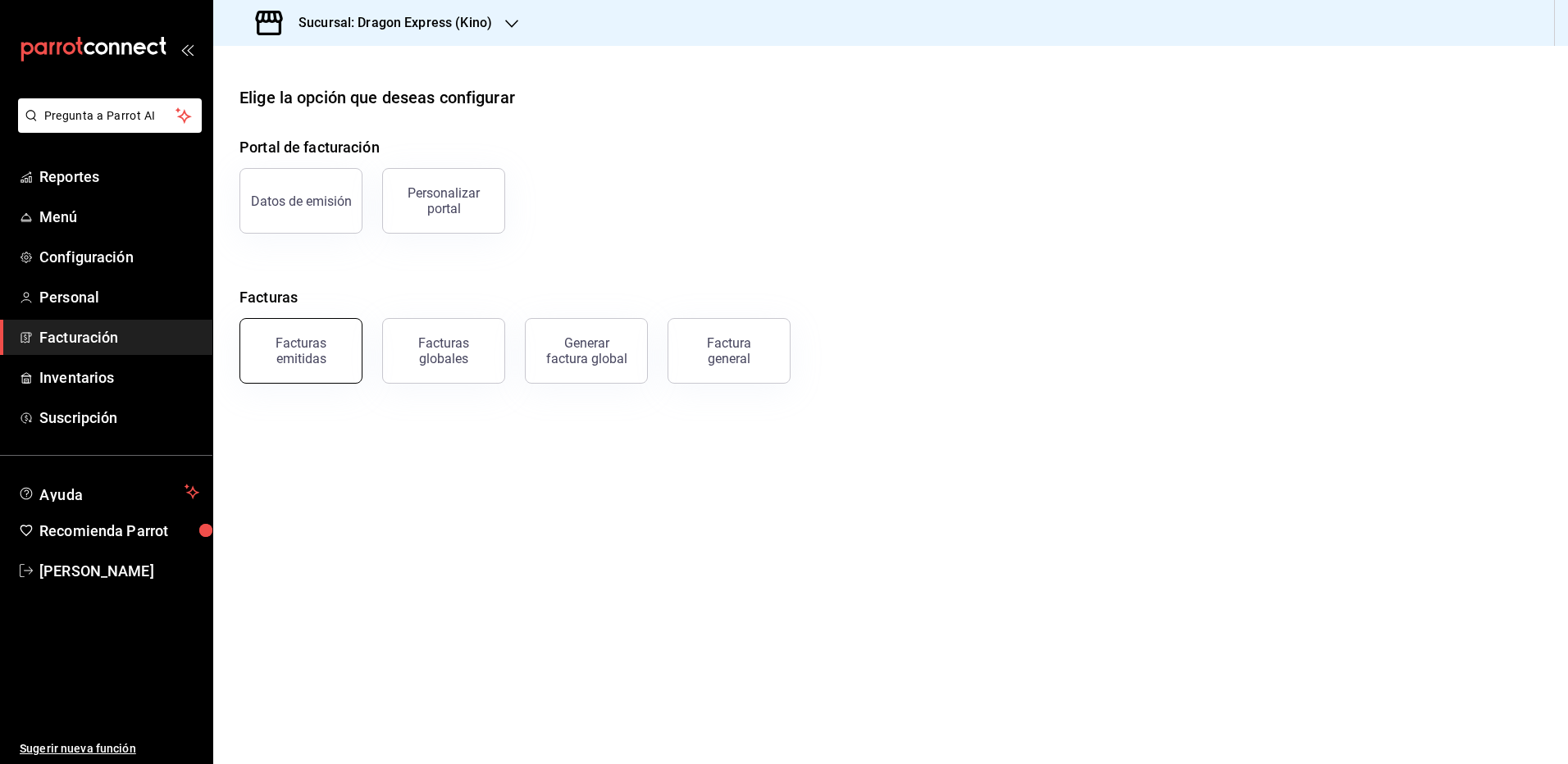
click at [338, 345] on div "Facturas emitidas" at bounding box center [301, 351] width 102 height 31
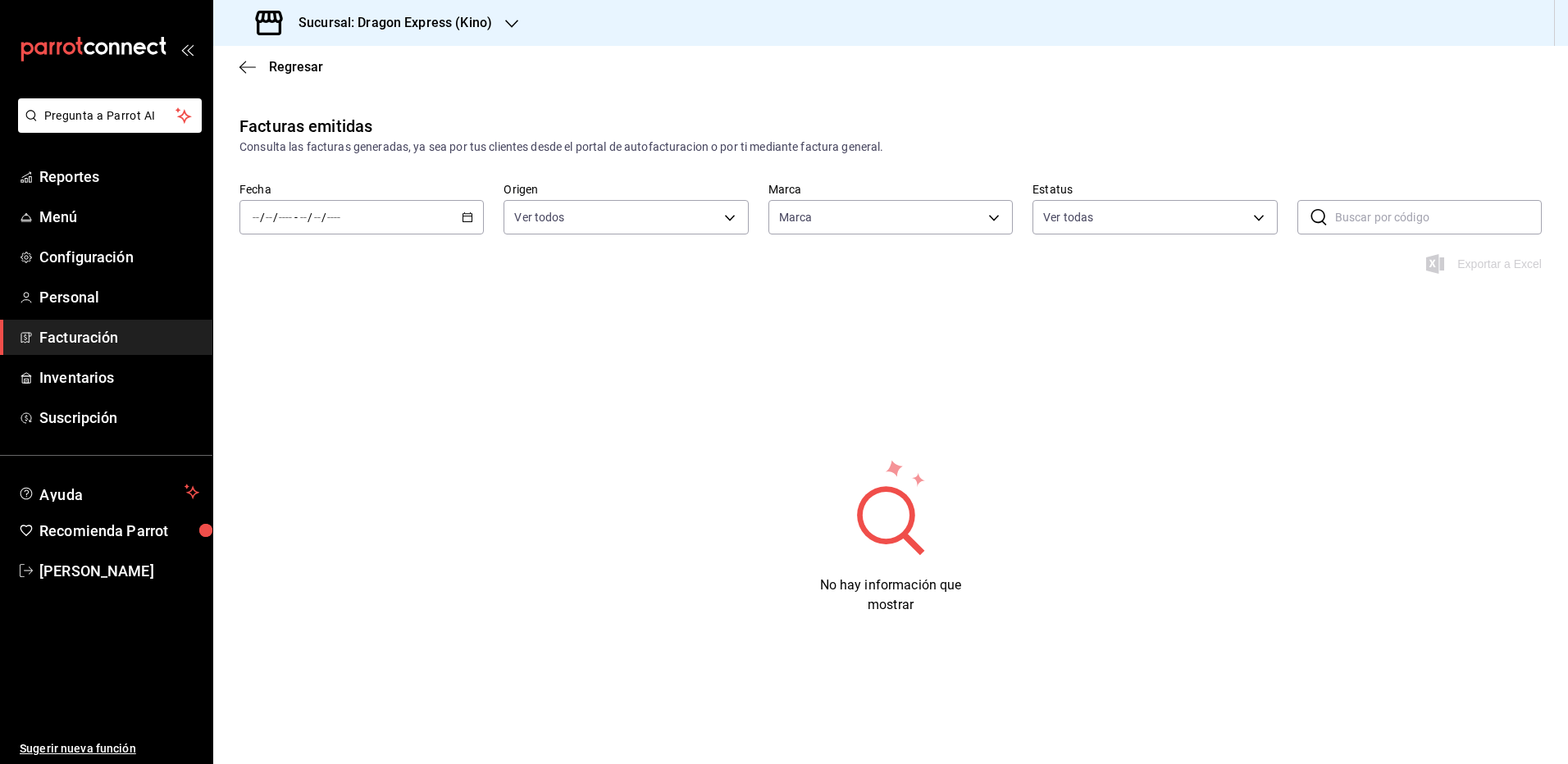
type input "b3fe8bfb-880b-485e-bd3c-b2601bc28311"
click at [316, 379] on span "Mes actual" at bounding box center [317, 378] width 127 height 17
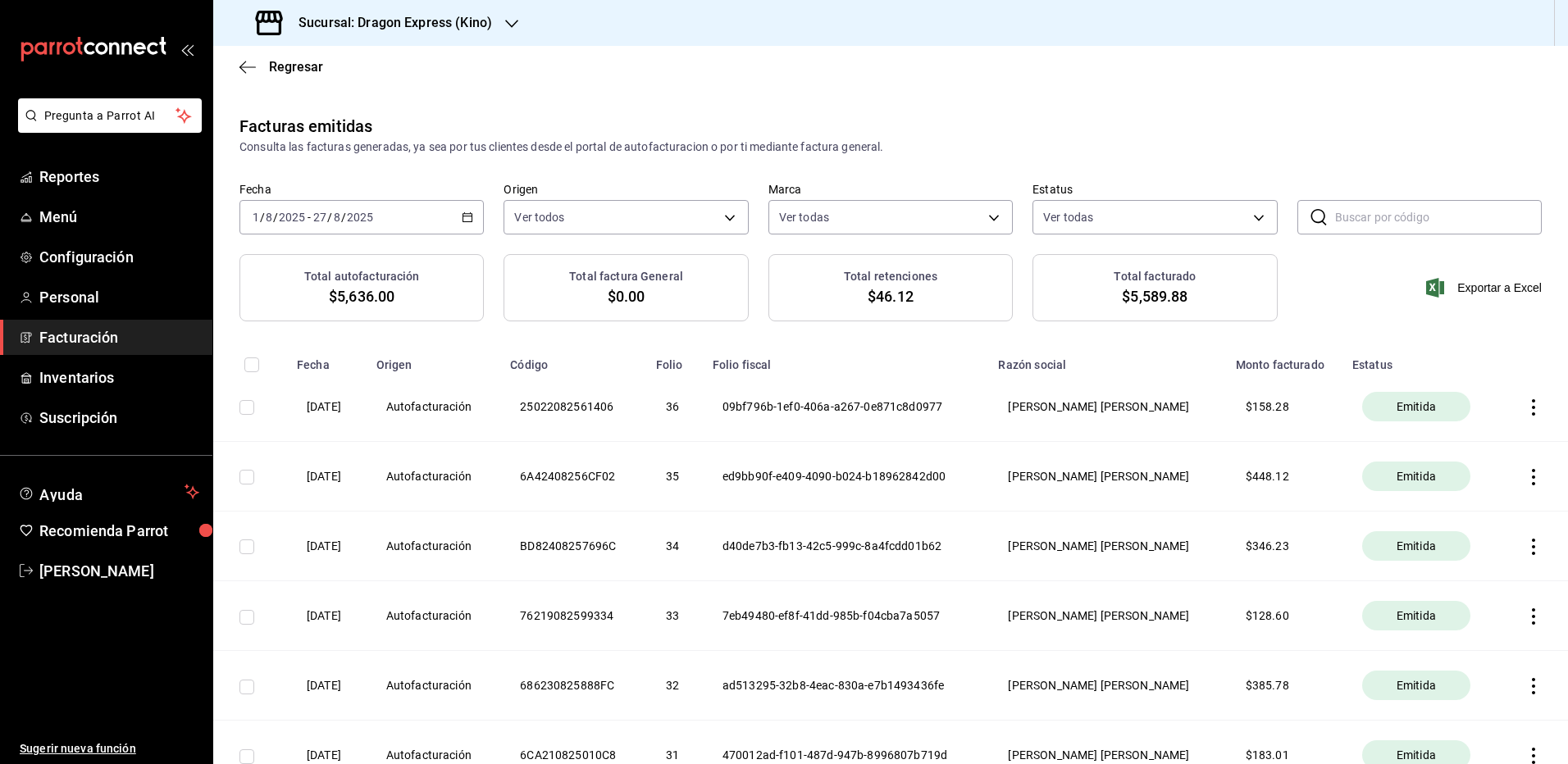
click at [505, 25] on icon "button" at bounding box center [512, 24] width 13 height 13
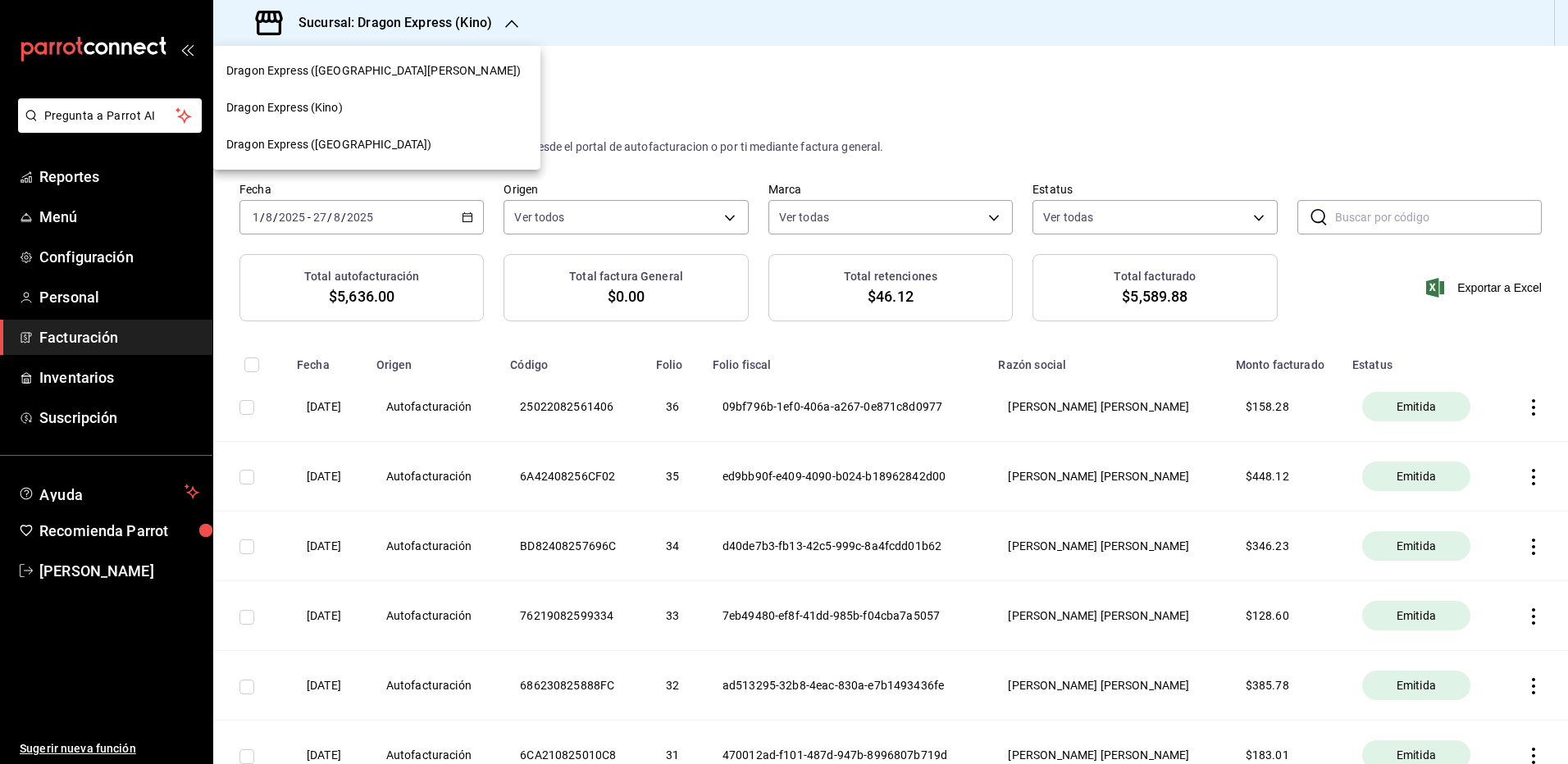
click at [369, 144] on span "Dragon Express ([GEOGRAPHIC_DATA])" at bounding box center [329, 145] width 205 height 17
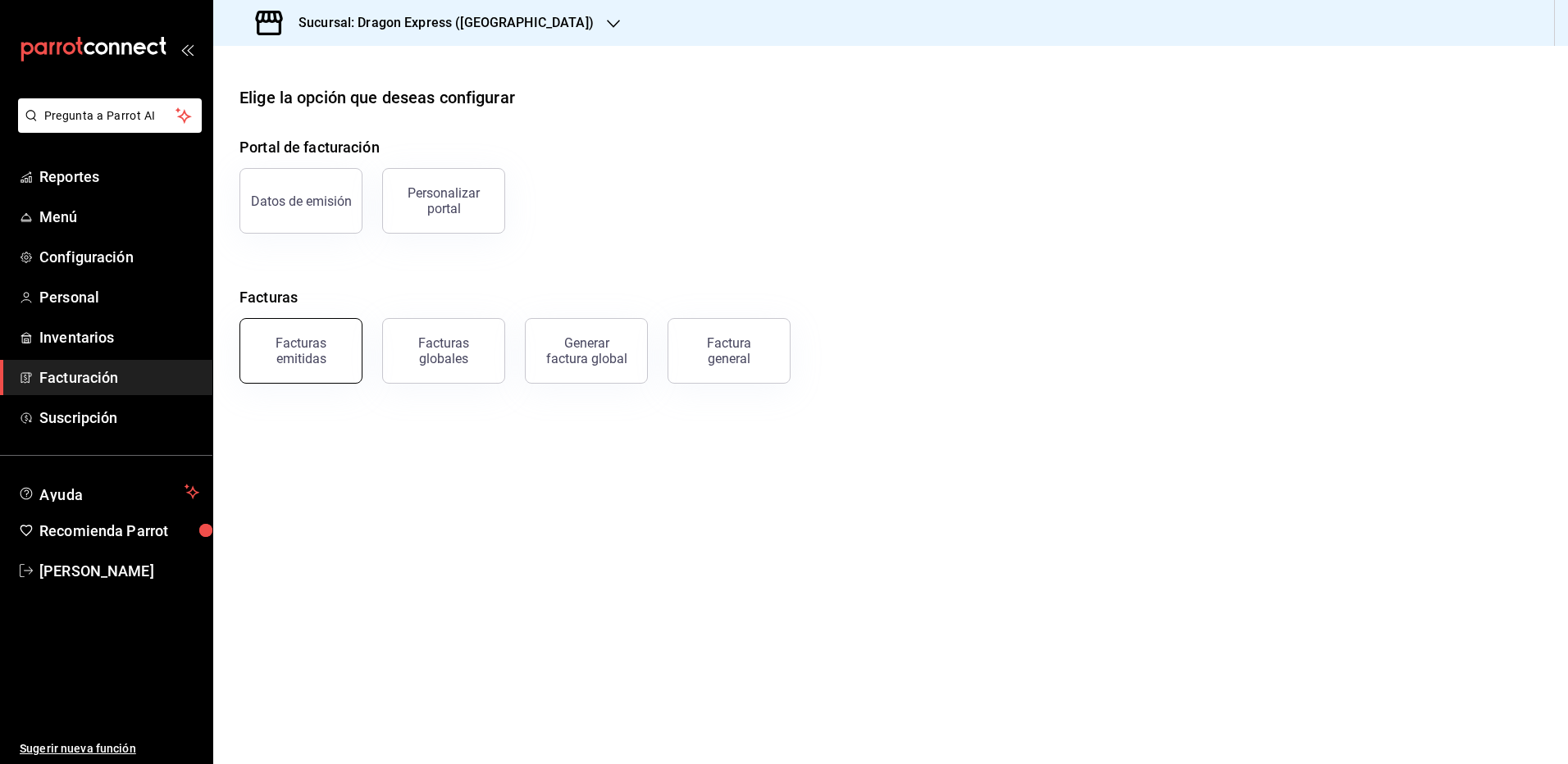
click at [342, 355] on div "Facturas emitidas" at bounding box center [301, 351] width 102 height 31
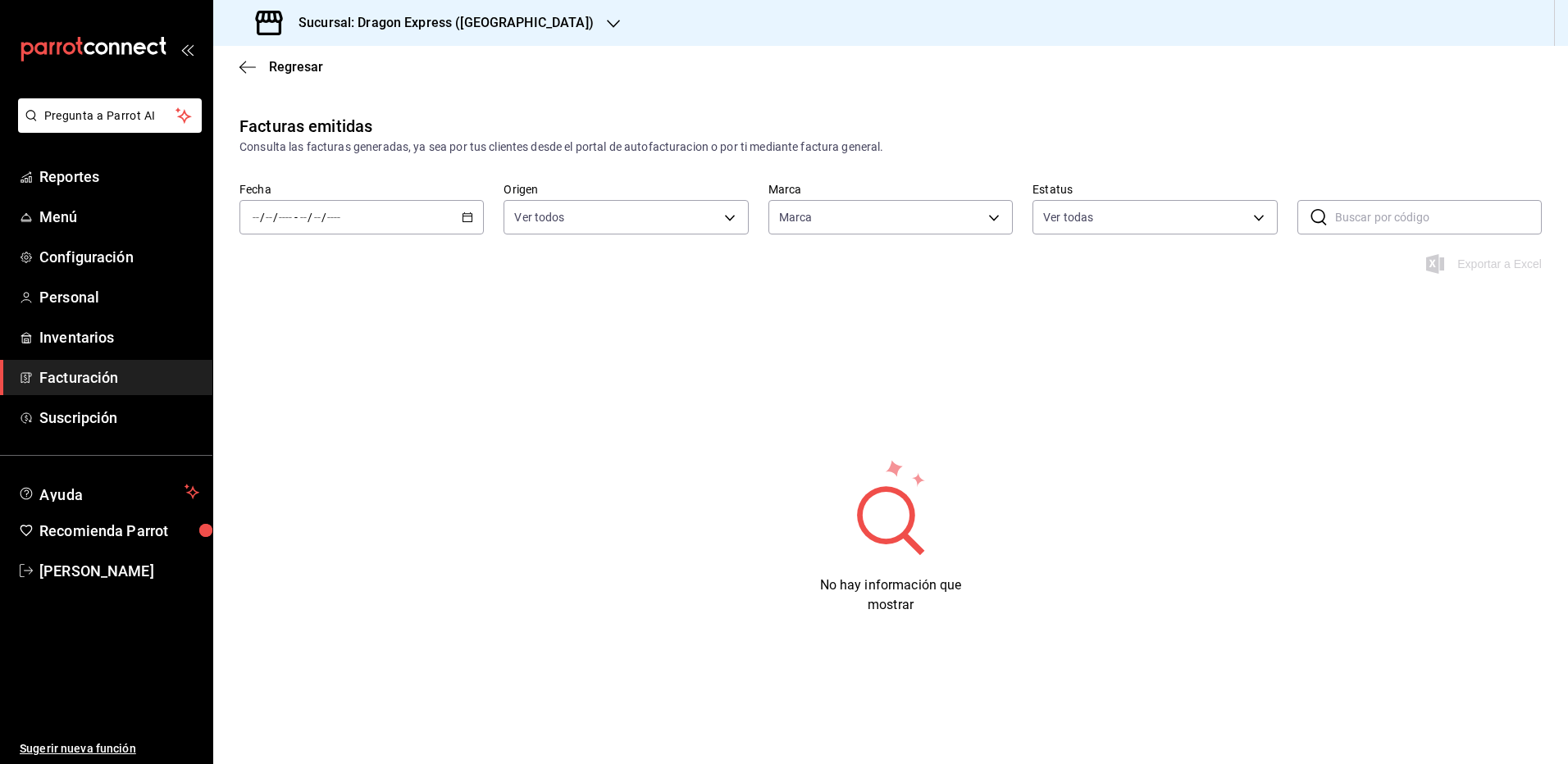
type input "1a07eb45-0c84-4363-af11-4a8b7c515fa6"
click at [337, 227] on div "/ / - / /" at bounding box center [361, 218] width 245 height 35
click at [306, 380] on span "Mes actual" at bounding box center [317, 378] width 127 height 17
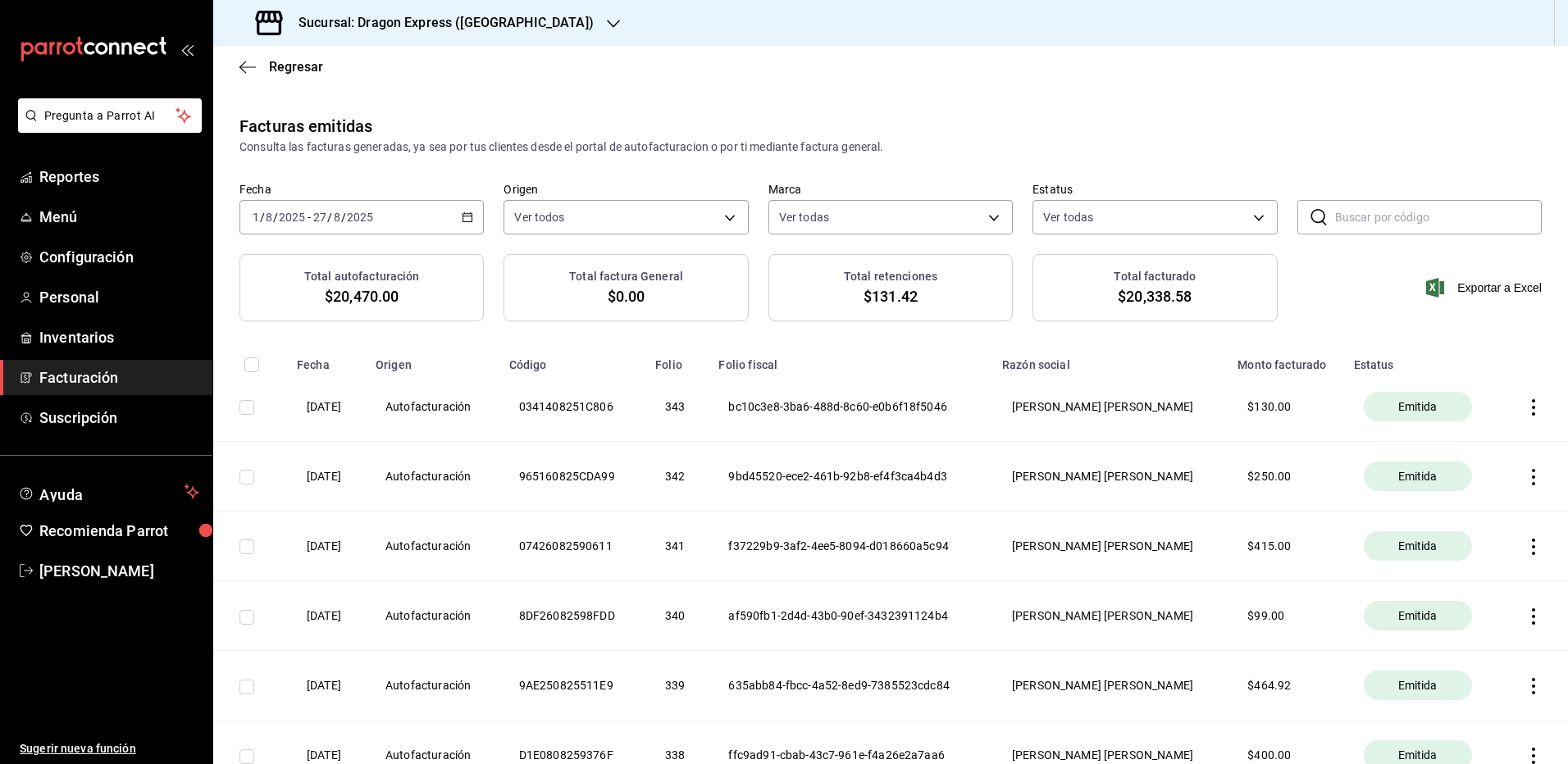
click at [397, 16] on h3 "Sucursal: Dragon Express ([GEOGRAPHIC_DATA])" at bounding box center [439, 23] width 308 height 19
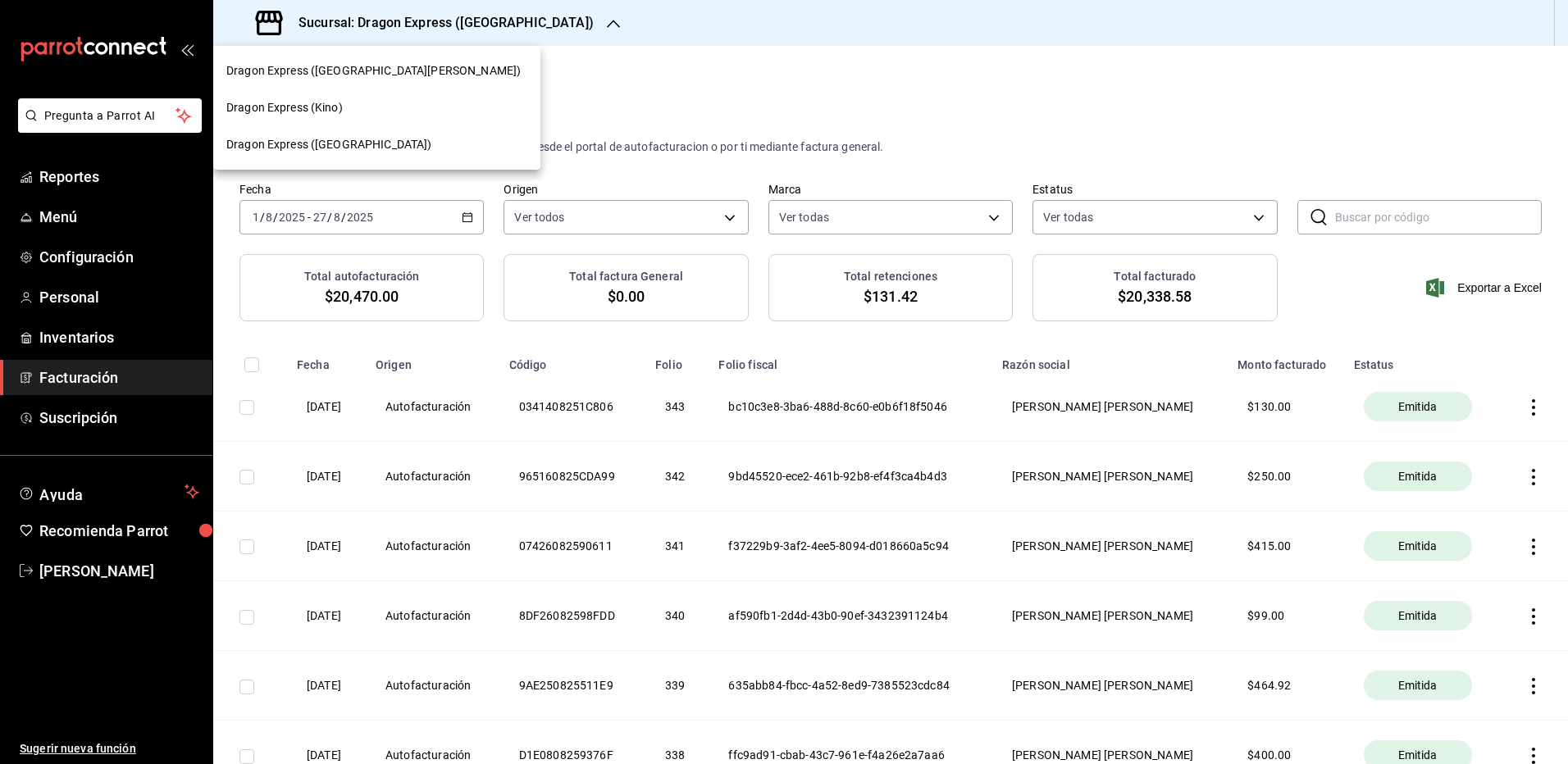
click at [339, 67] on span "Dragon Express ([GEOGRAPHIC_DATA][PERSON_NAME])" at bounding box center [373, 71] width 294 height 17
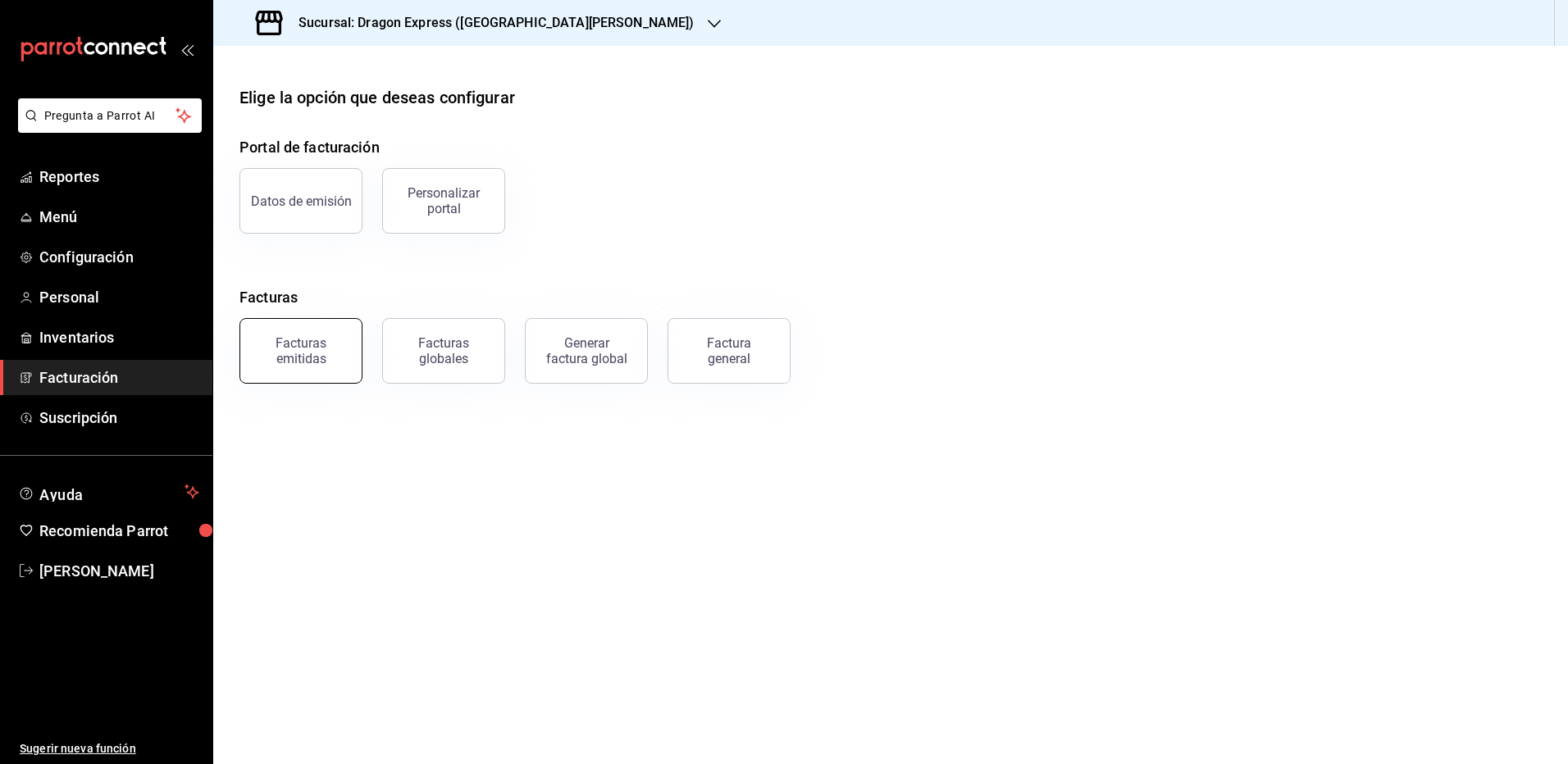
click at [321, 349] on div "Facturas emitidas" at bounding box center [301, 351] width 102 height 31
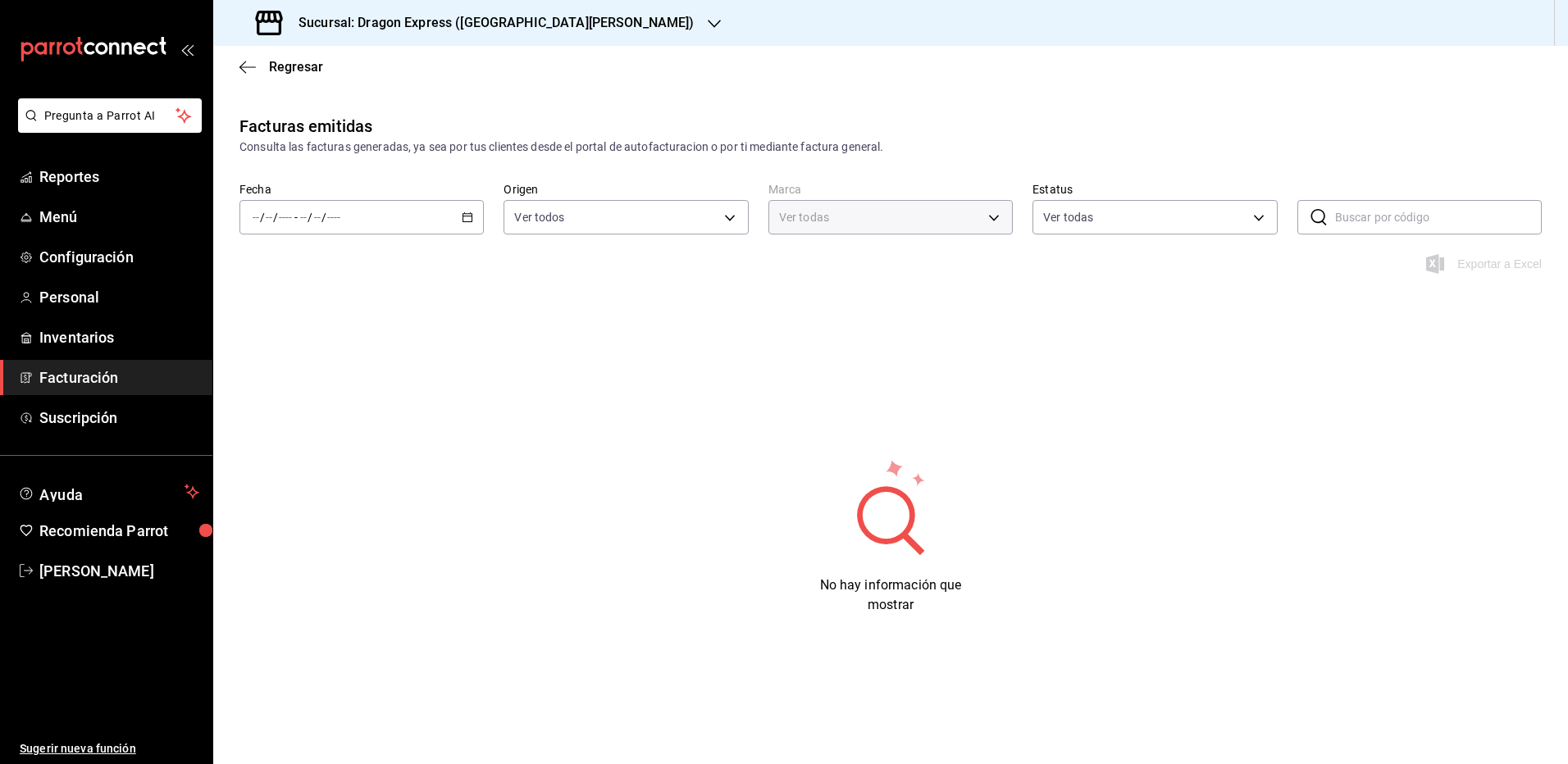
type input "06fa9e61-2a59-490b-bdb3-861e0ac3de82"
click at [313, 211] on input "number" at bounding box center [317, 218] width 9 height 13
click at [303, 375] on span "Mes actual" at bounding box center [317, 378] width 127 height 17
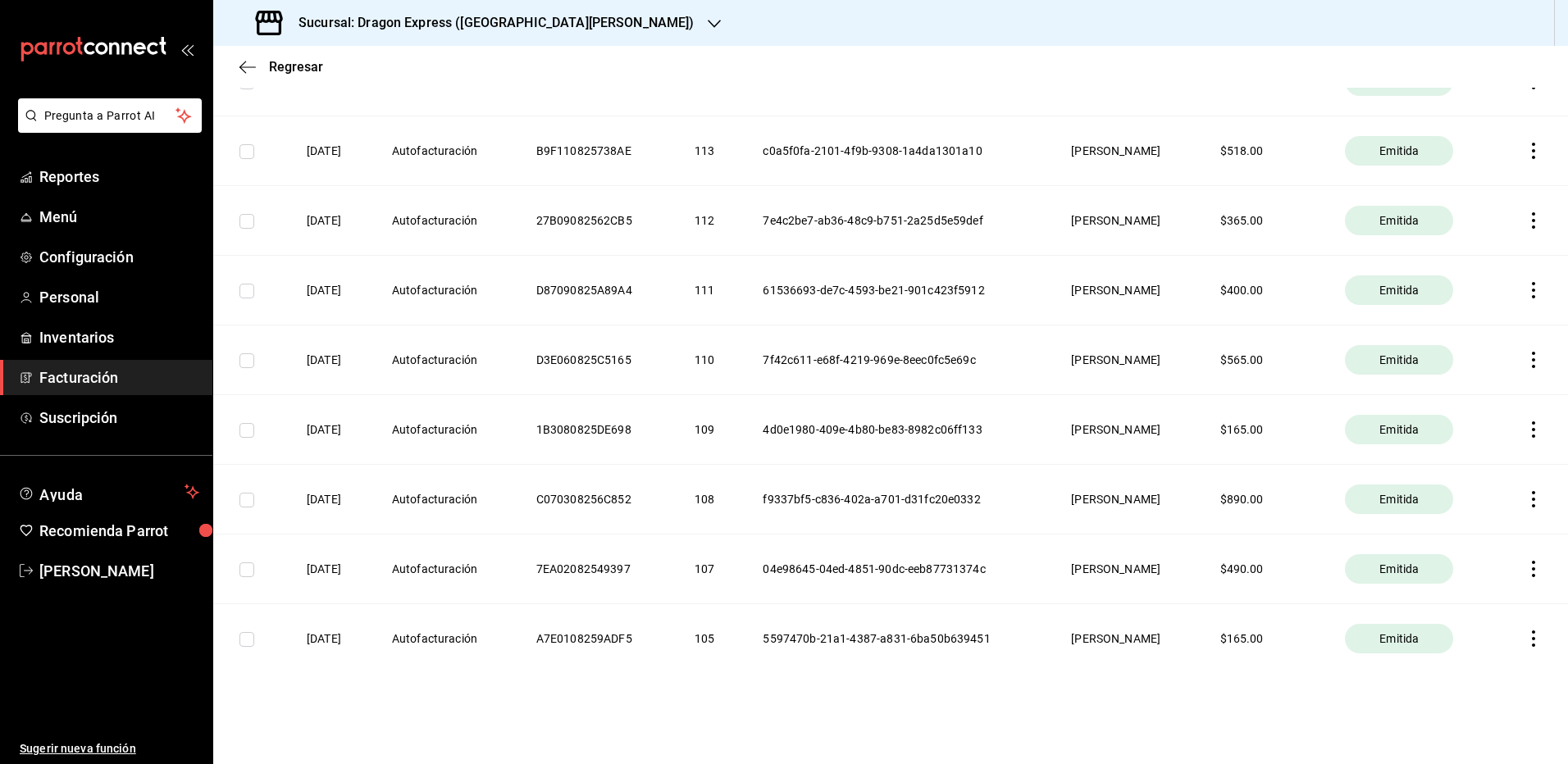
scroll to position [1860, 0]
